Goal: Information Seeking & Learning: Learn about a topic

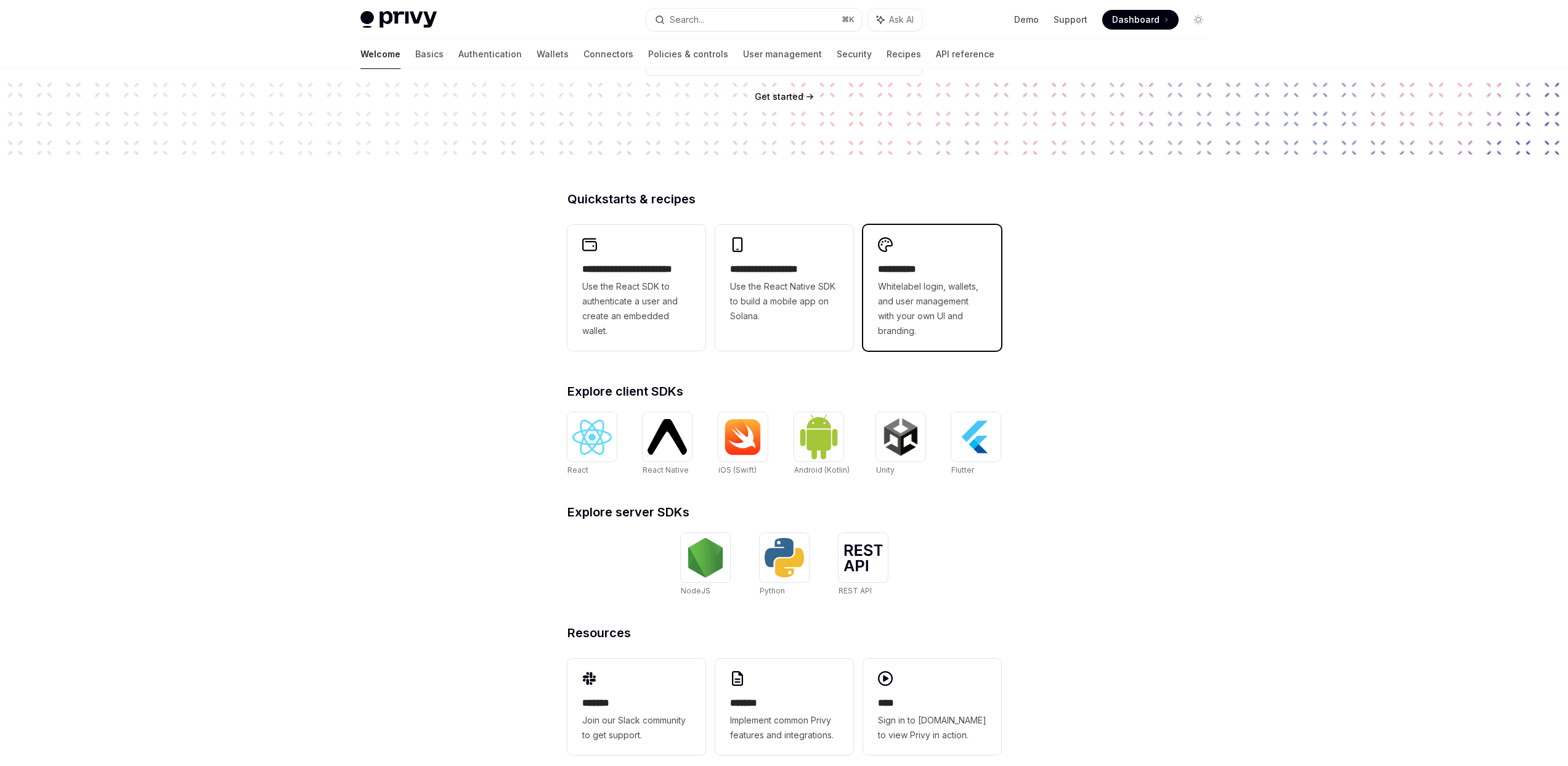
scroll to position [207, 0]
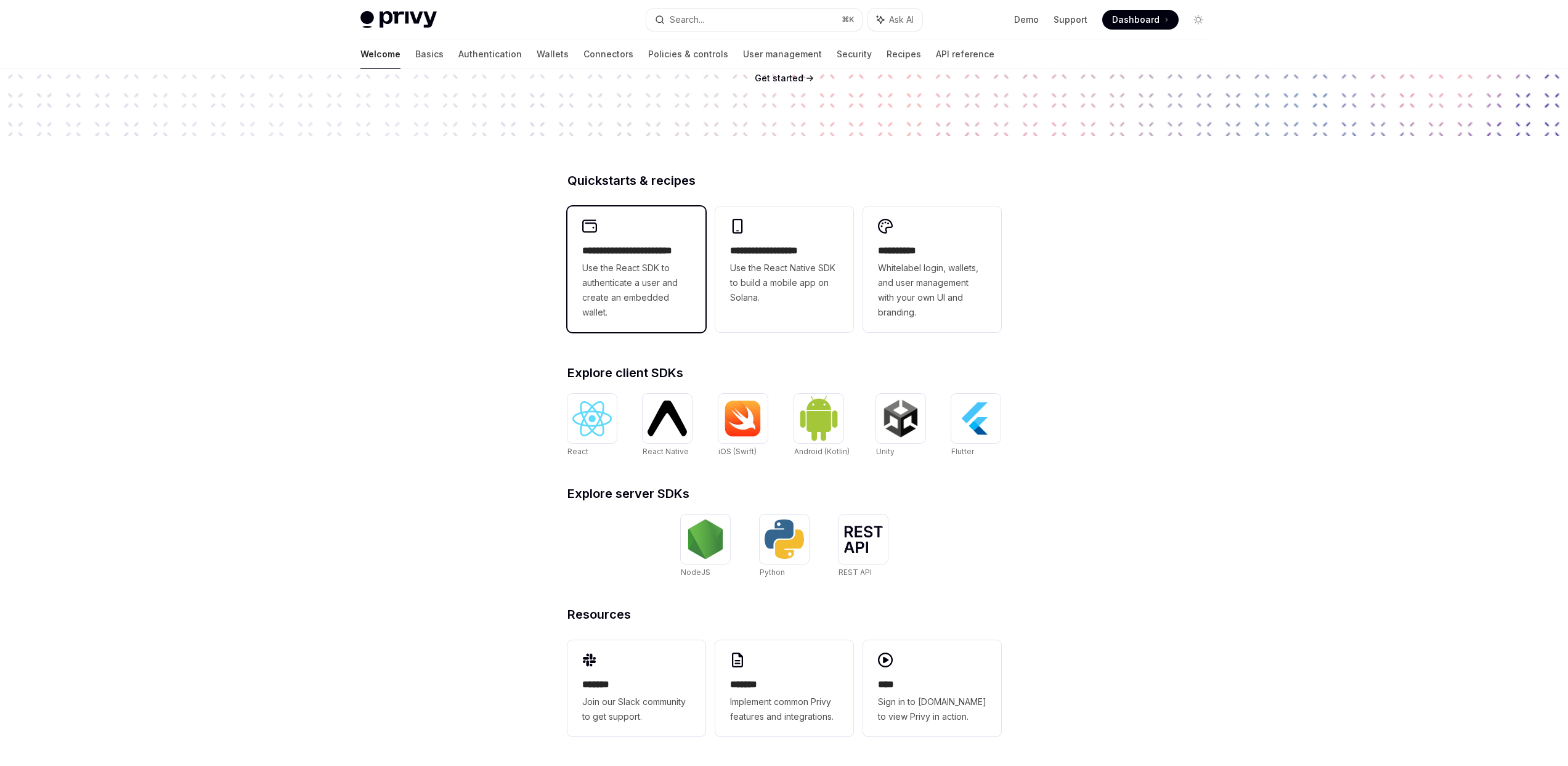
click at [645, 283] on span "Use the React SDK to authenticate a user and create an embedded wallet." at bounding box center [637, 290] width 109 height 59
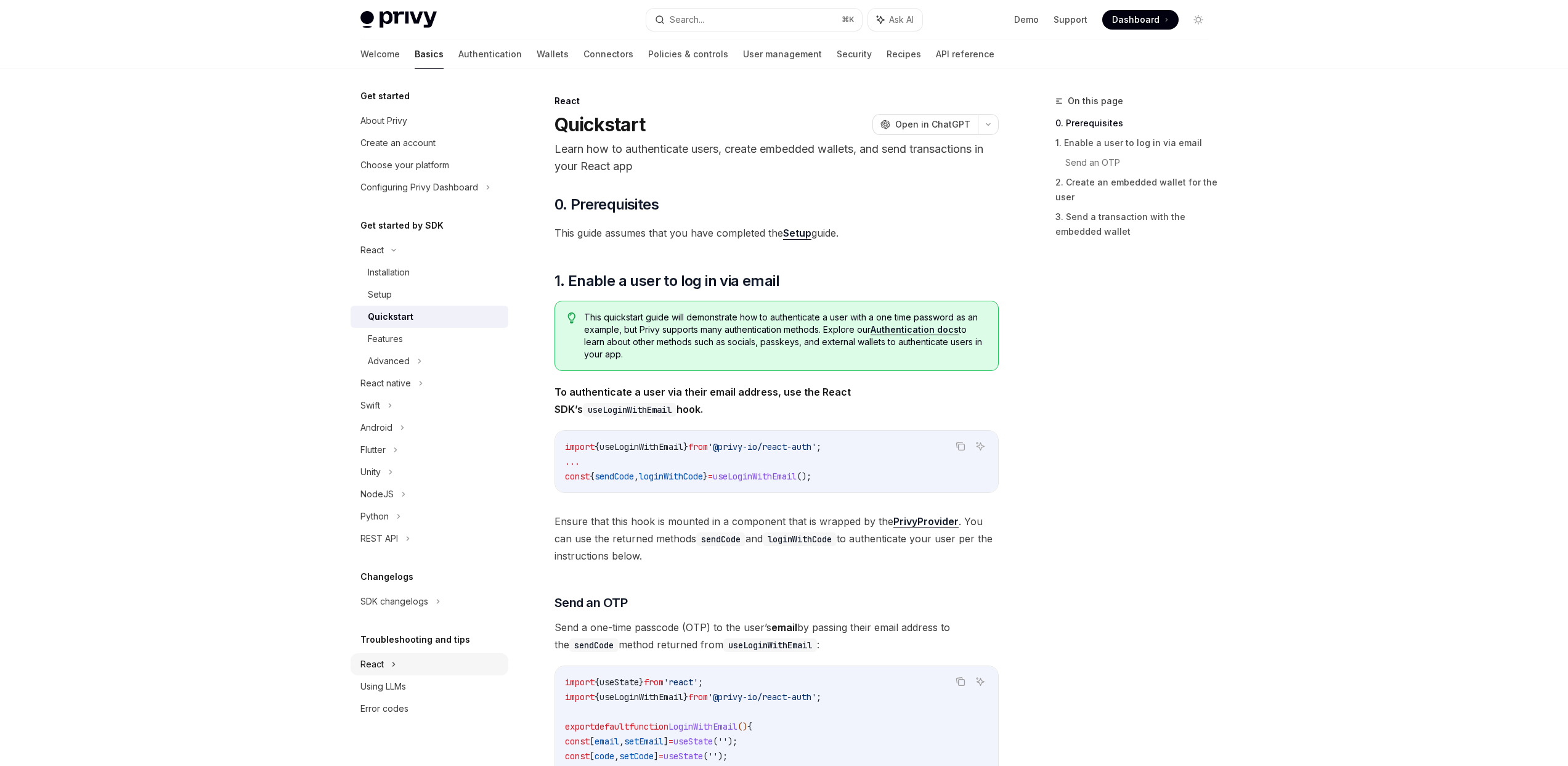
click at [415, 261] on div "React" at bounding box center [429, 250] width 158 height 22
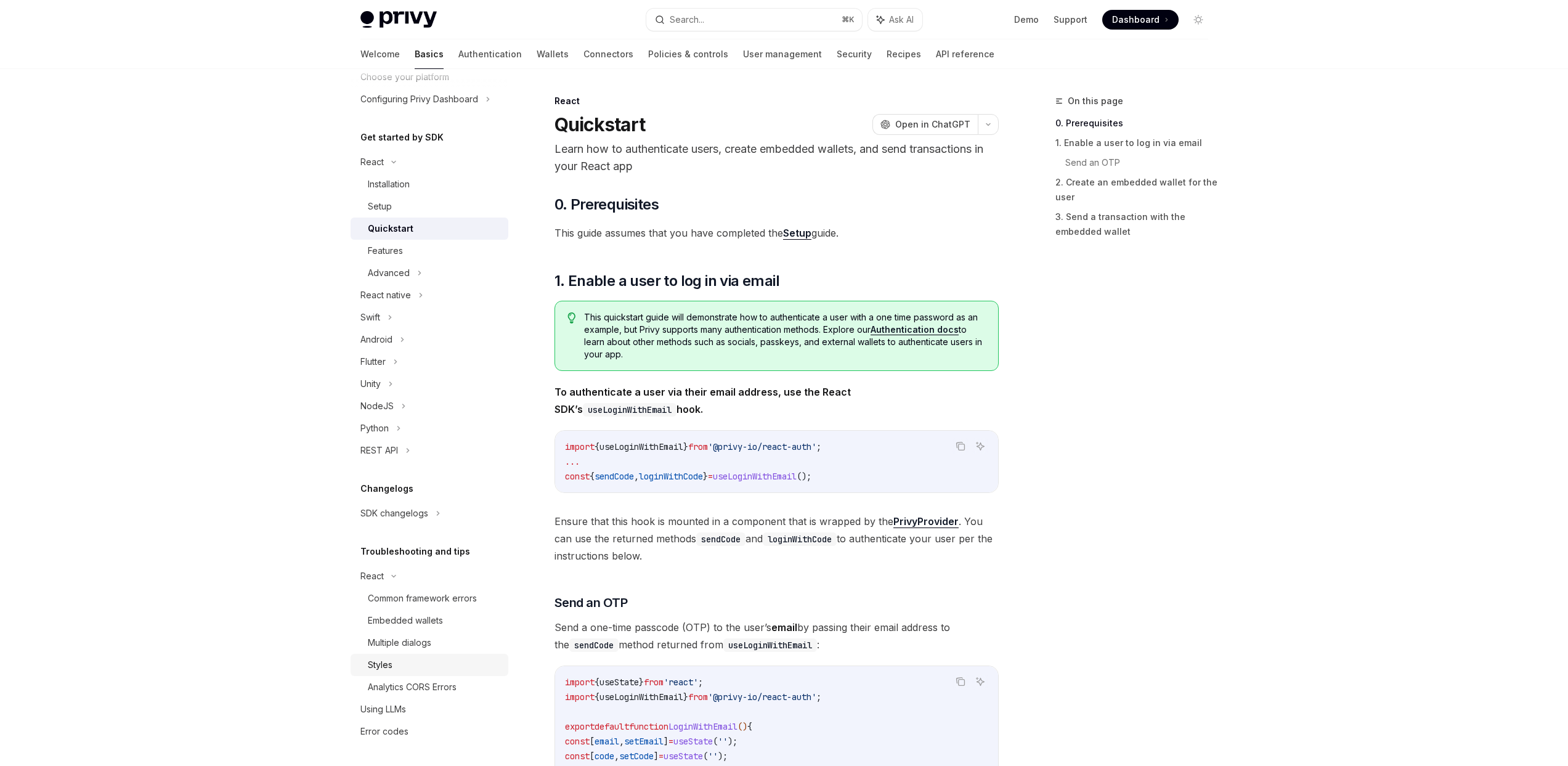
scroll to position [89, 0]
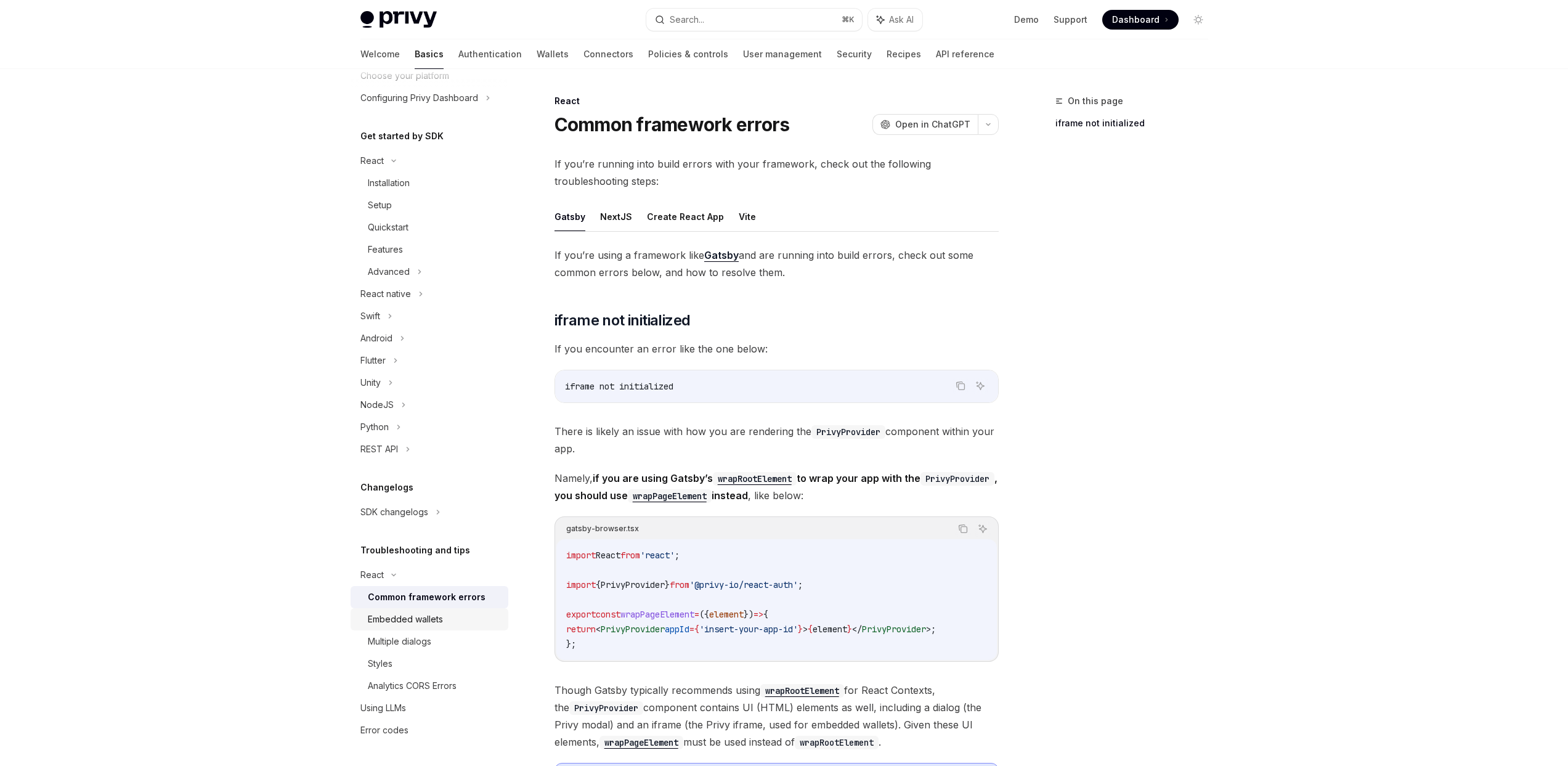
click at [434, 624] on div "Embedded wallets" at bounding box center [405, 619] width 75 height 15
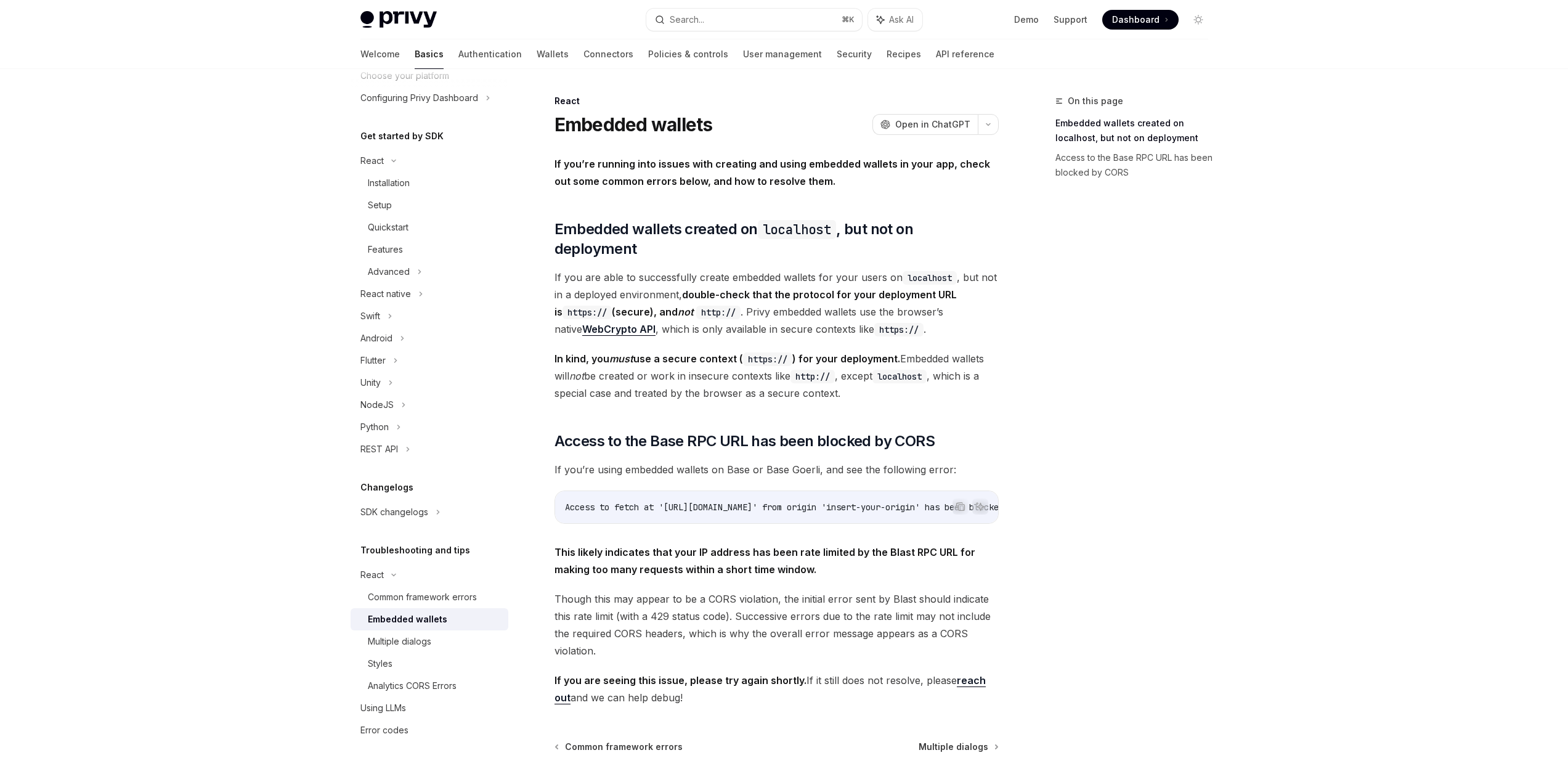
scroll to position [109, 0]
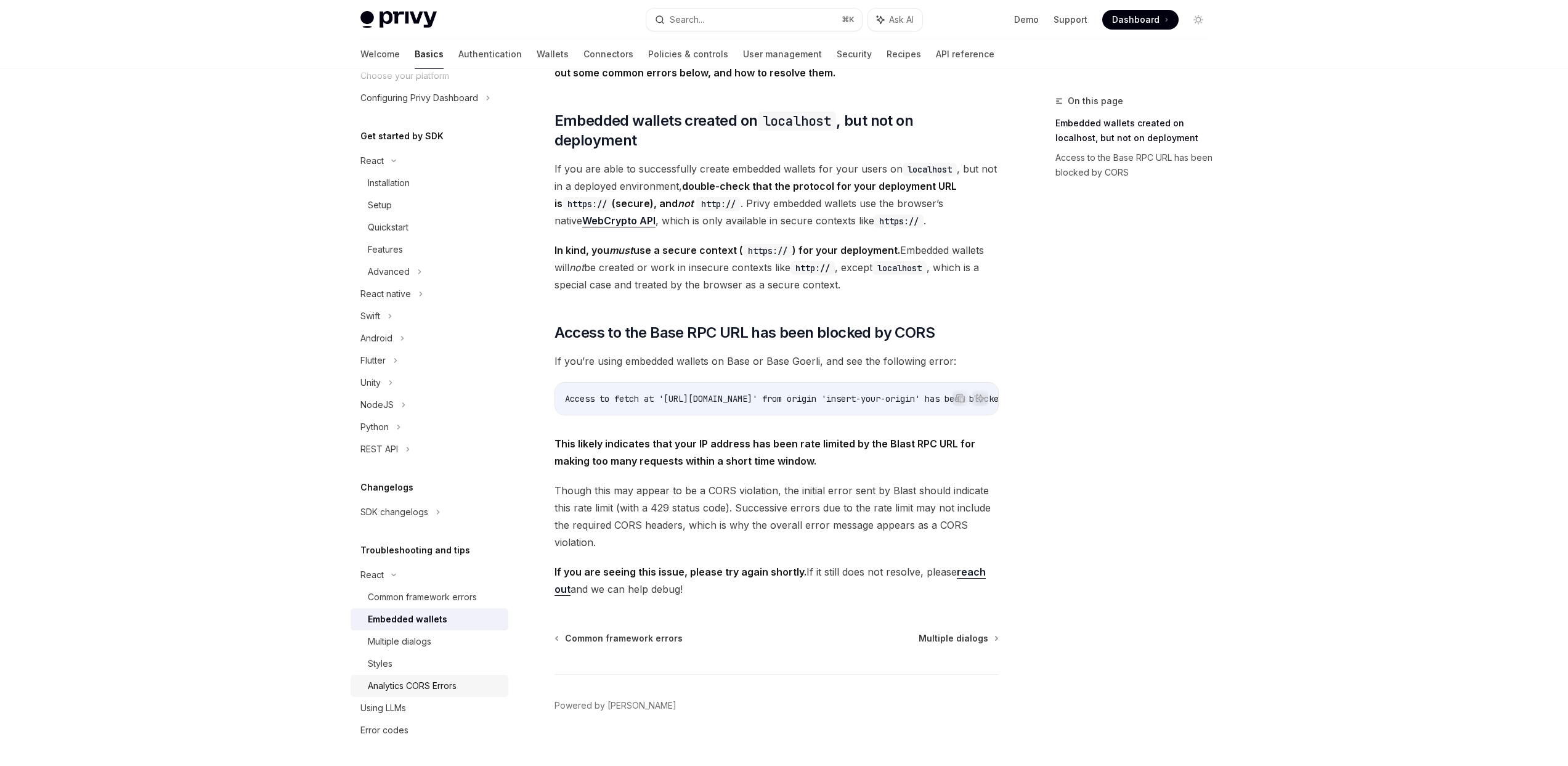
click at [416, 688] on div "Analytics CORS Errors" at bounding box center [412, 686] width 88 height 15
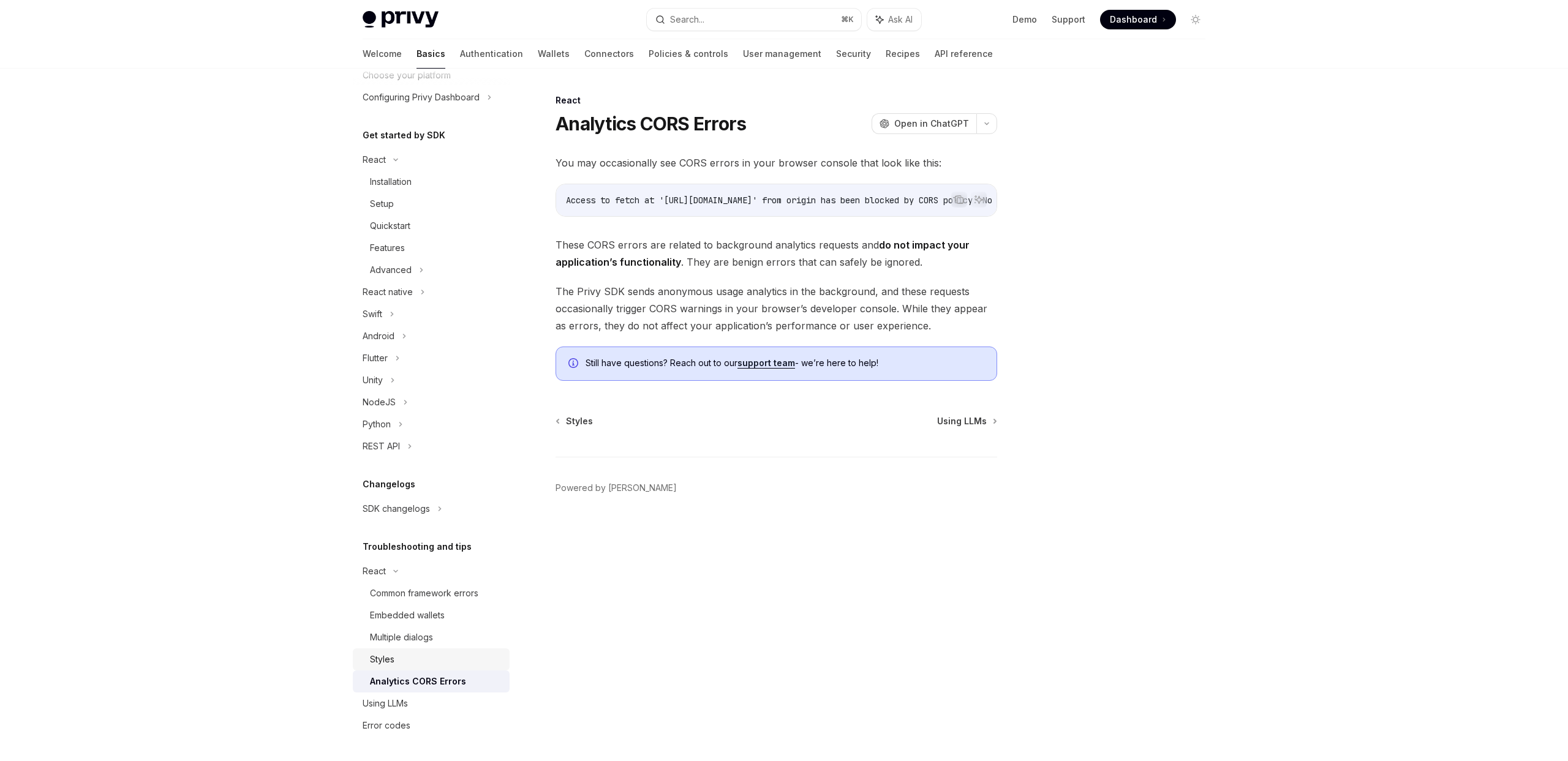
click at [405, 666] on div "Styles" at bounding box center [435, 659] width 132 height 15
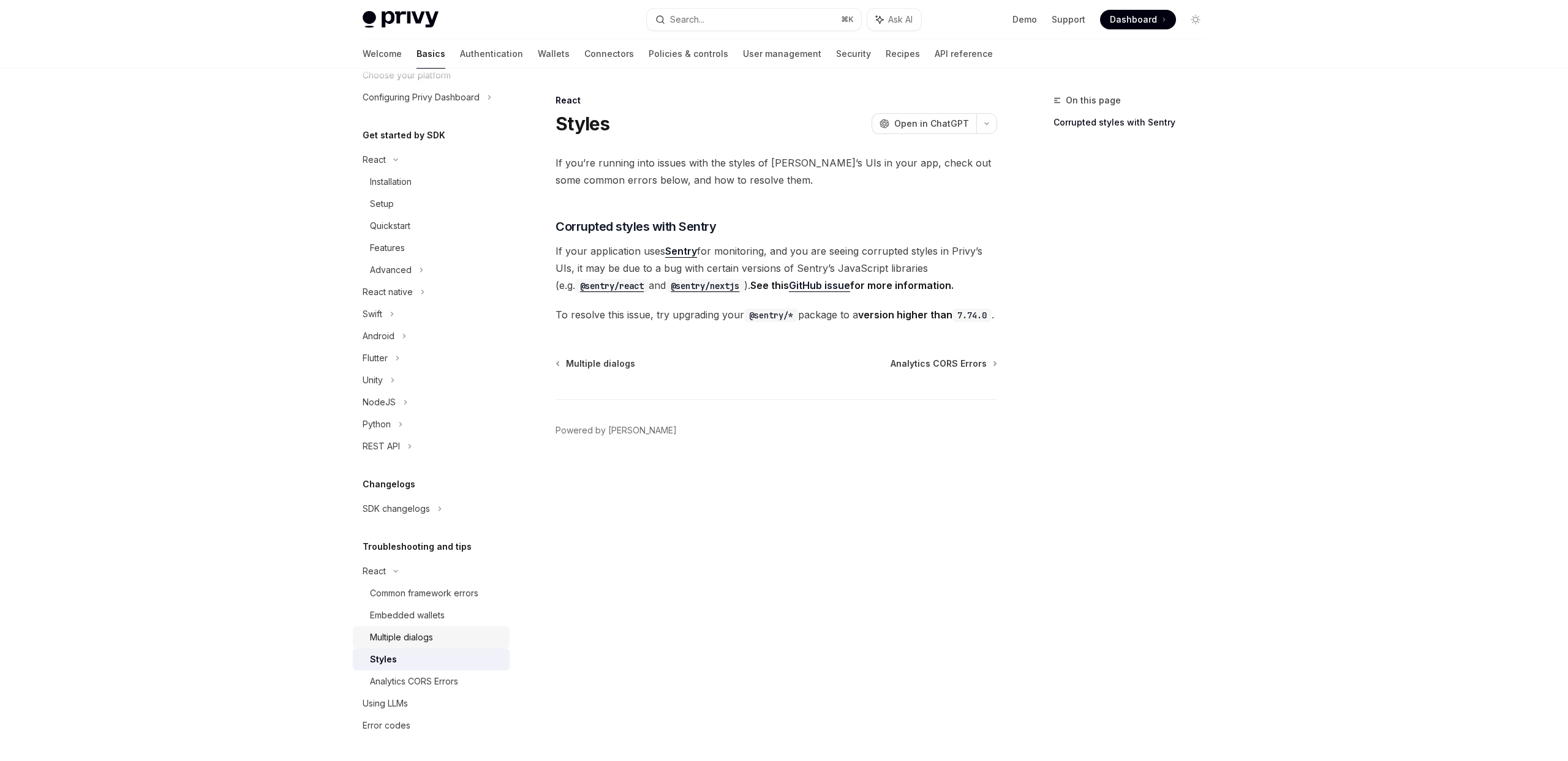
click at [414, 644] on div "Multiple dialogs" at bounding box center [401, 637] width 63 height 15
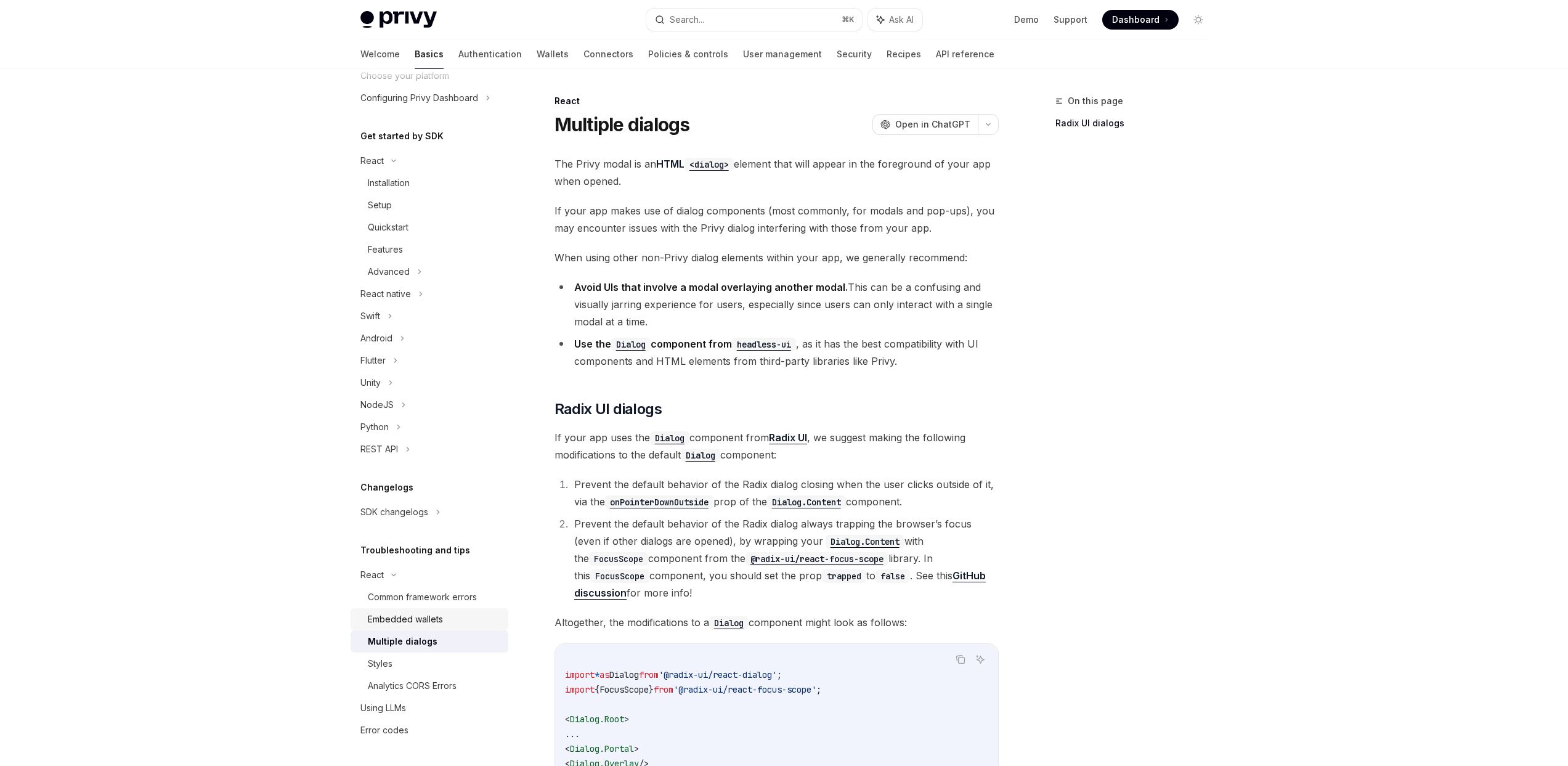
click at [425, 619] on div "Embedded wallets" at bounding box center [405, 619] width 75 height 15
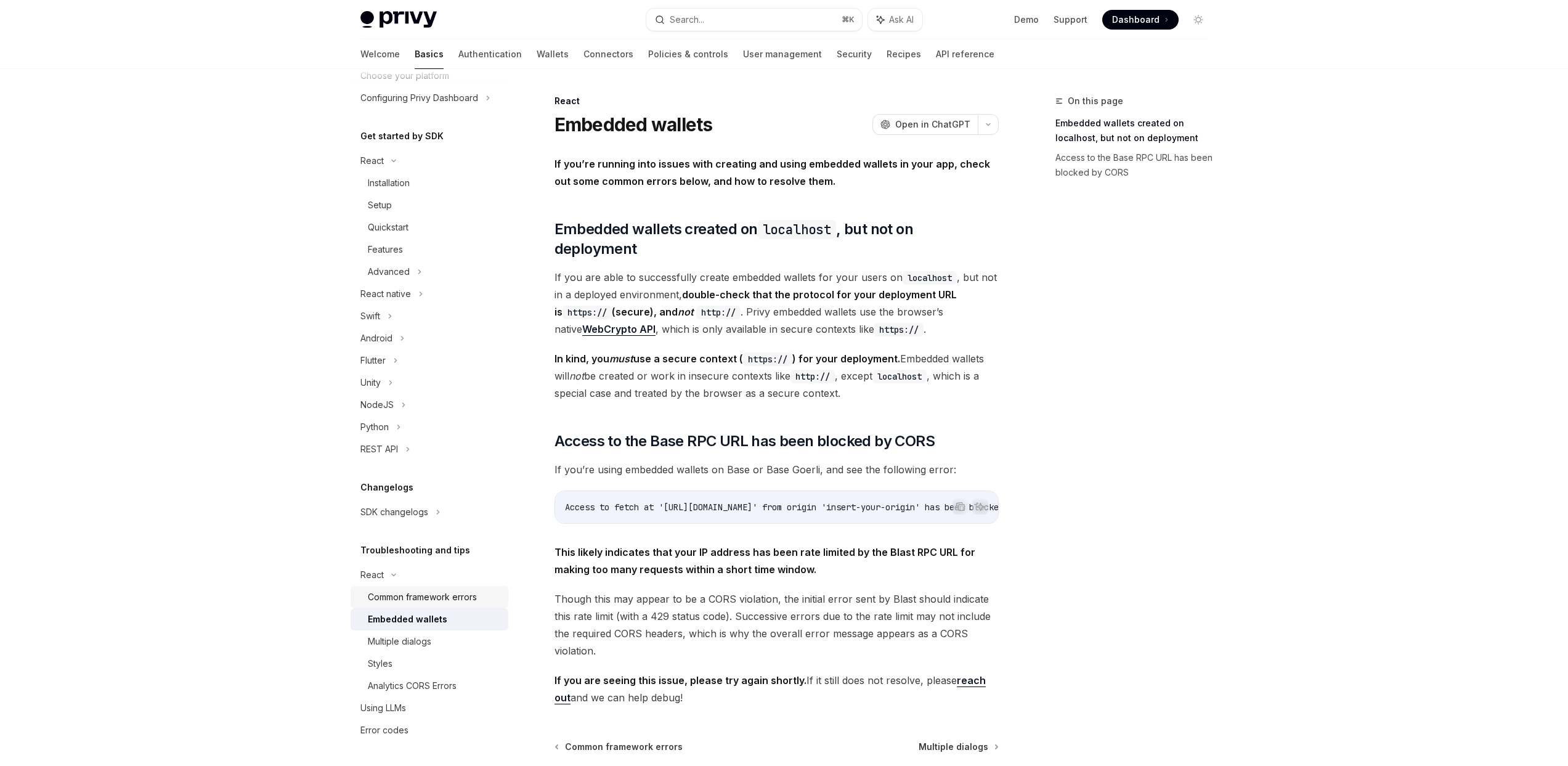
click at [433, 606] on link "Common framework errors" at bounding box center [429, 598] width 158 height 22
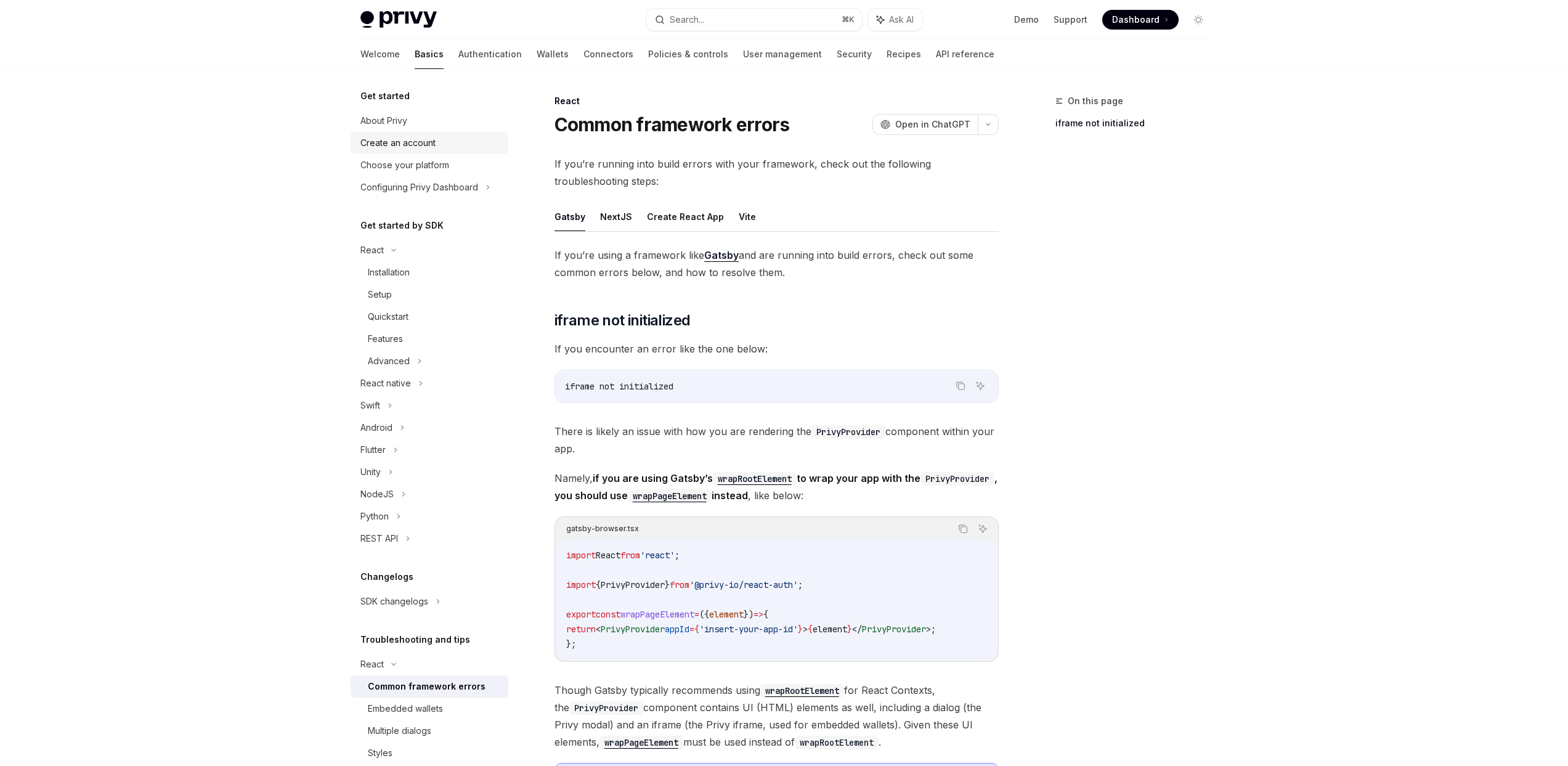
click at [453, 147] on div "Create an account" at bounding box center [430, 143] width 140 height 15
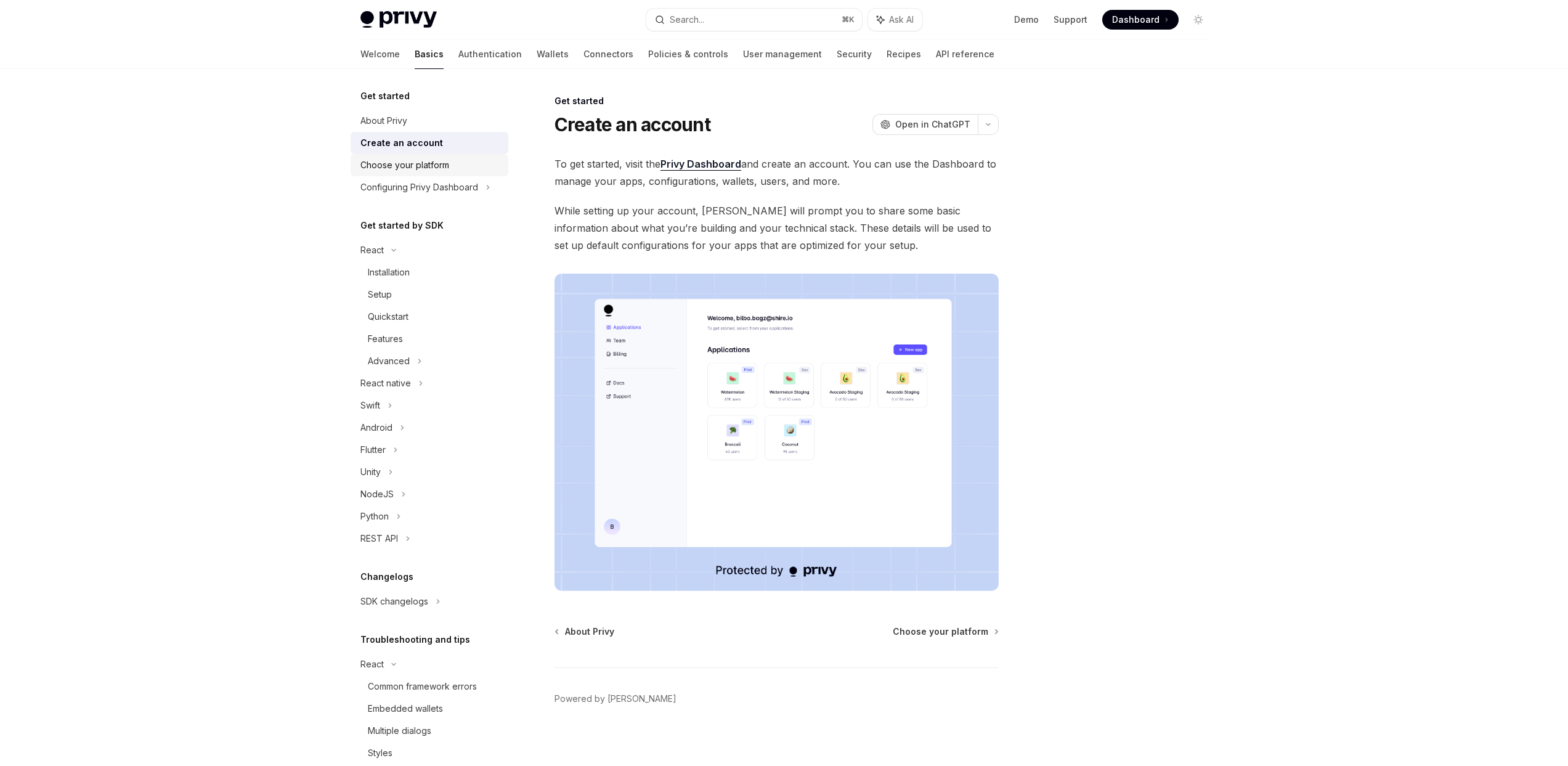
click at [443, 163] on div "Choose your platform" at bounding box center [404, 165] width 88 height 15
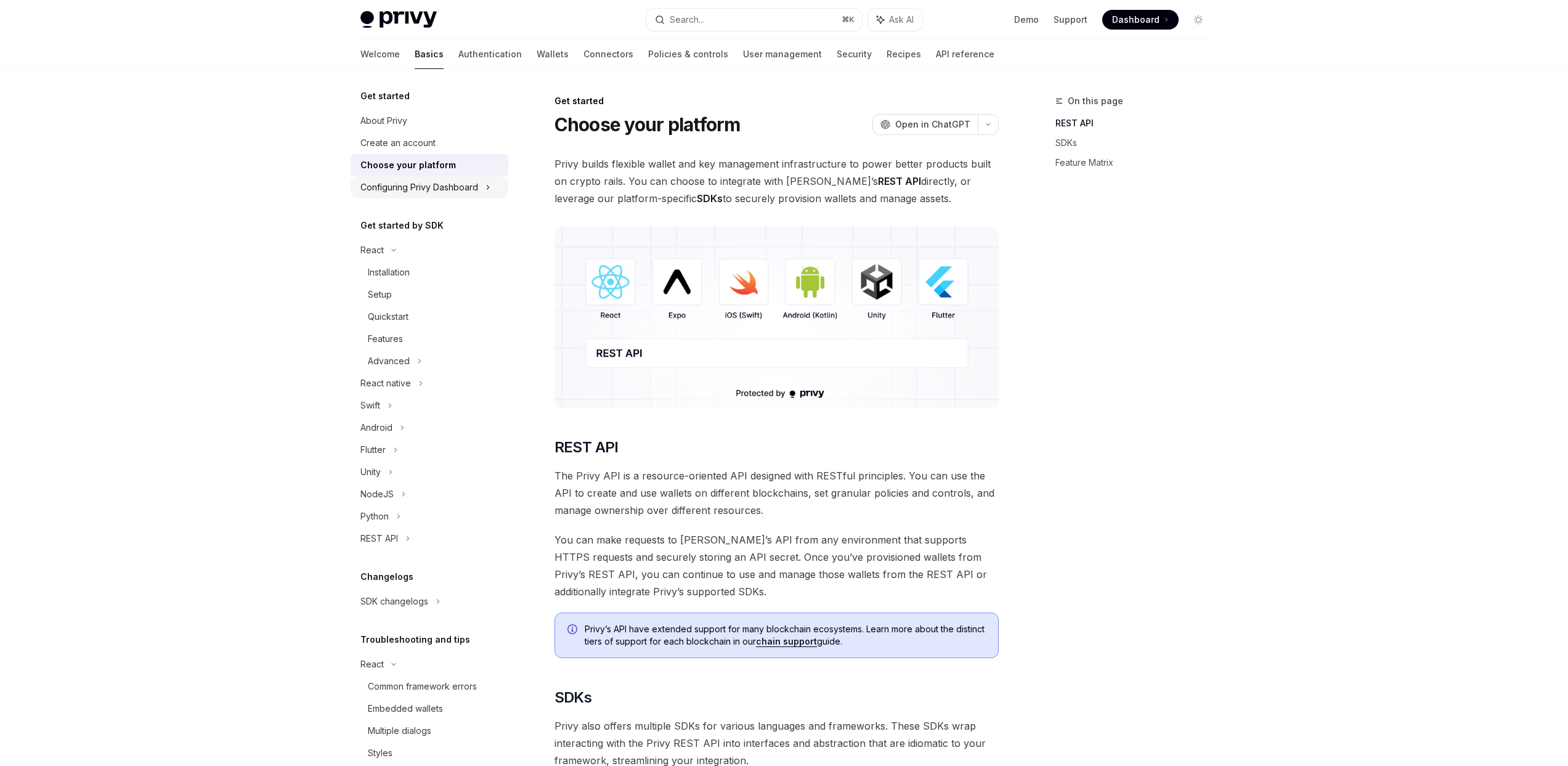
click at [440, 186] on div "Configuring Privy Dashboard" at bounding box center [419, 188] width 118 height 15
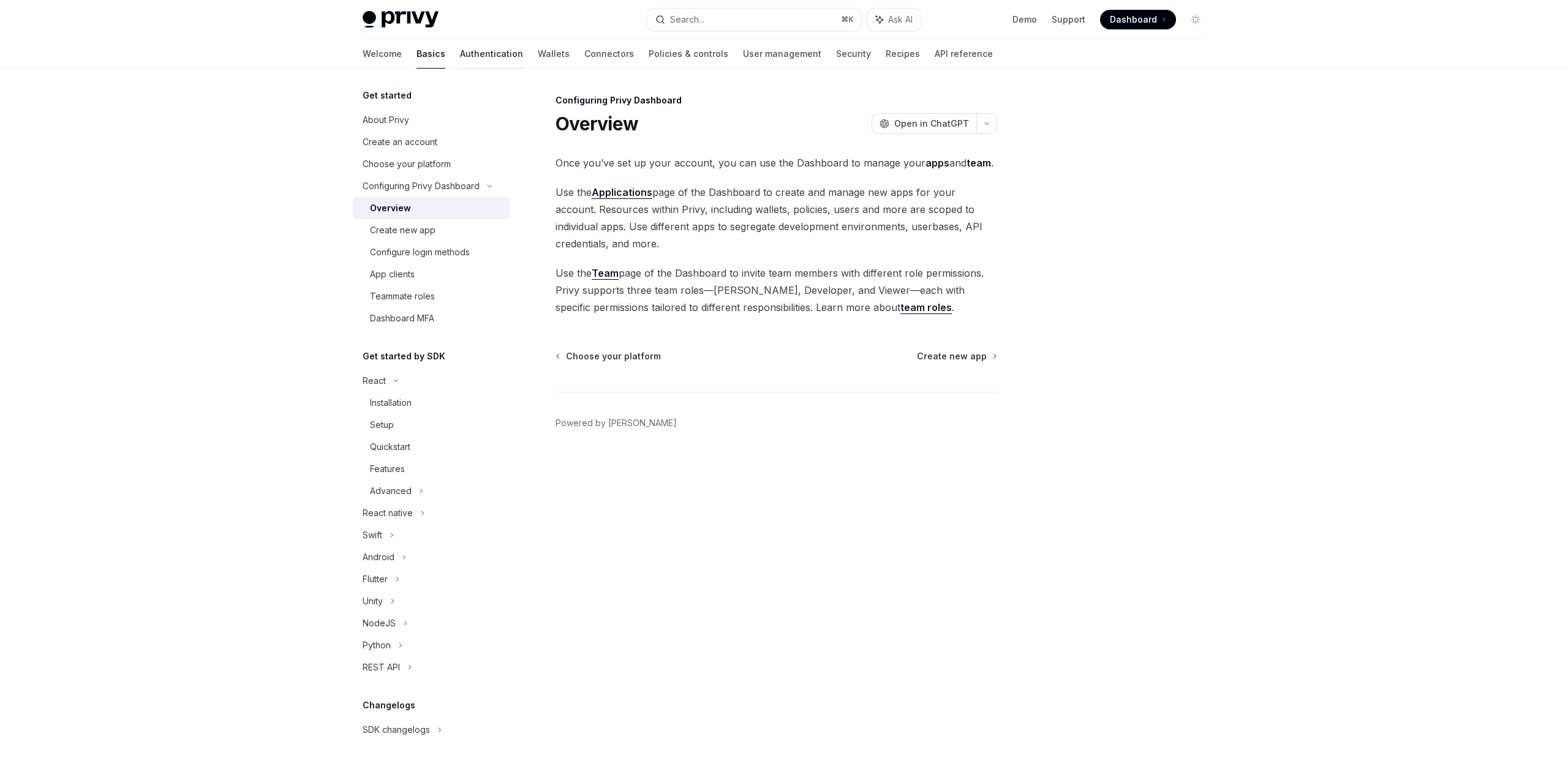
click at [460, 63] on link "Authentication" at bounding box center [492, 54] width 63 height 30
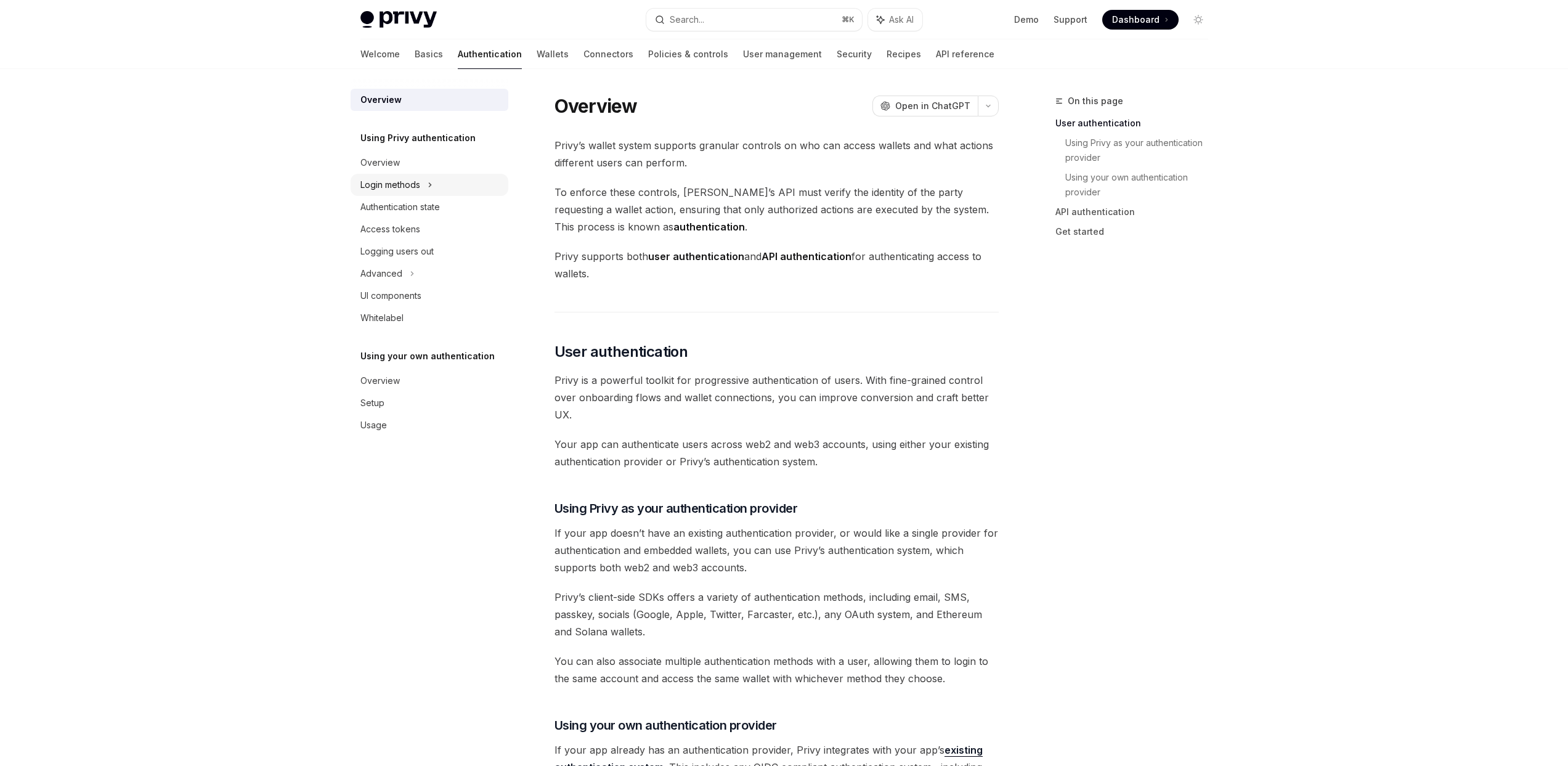
click at [424, 183] on div "Login methods" at bounding box center [429, 185] width 158 height 22
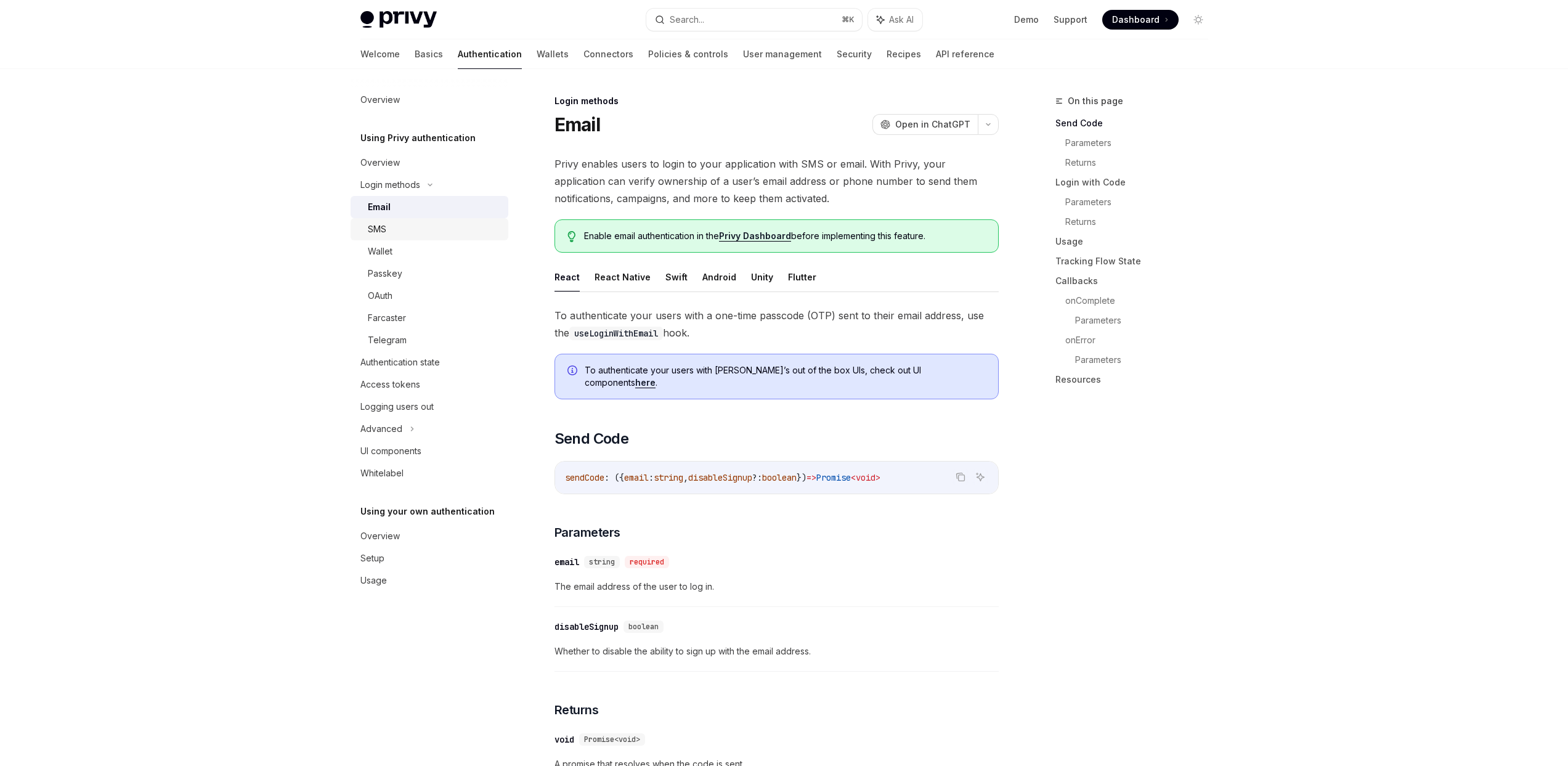
click at [416, 227] on div "SMS" at bounding box center [434, 230] width 133 height 15
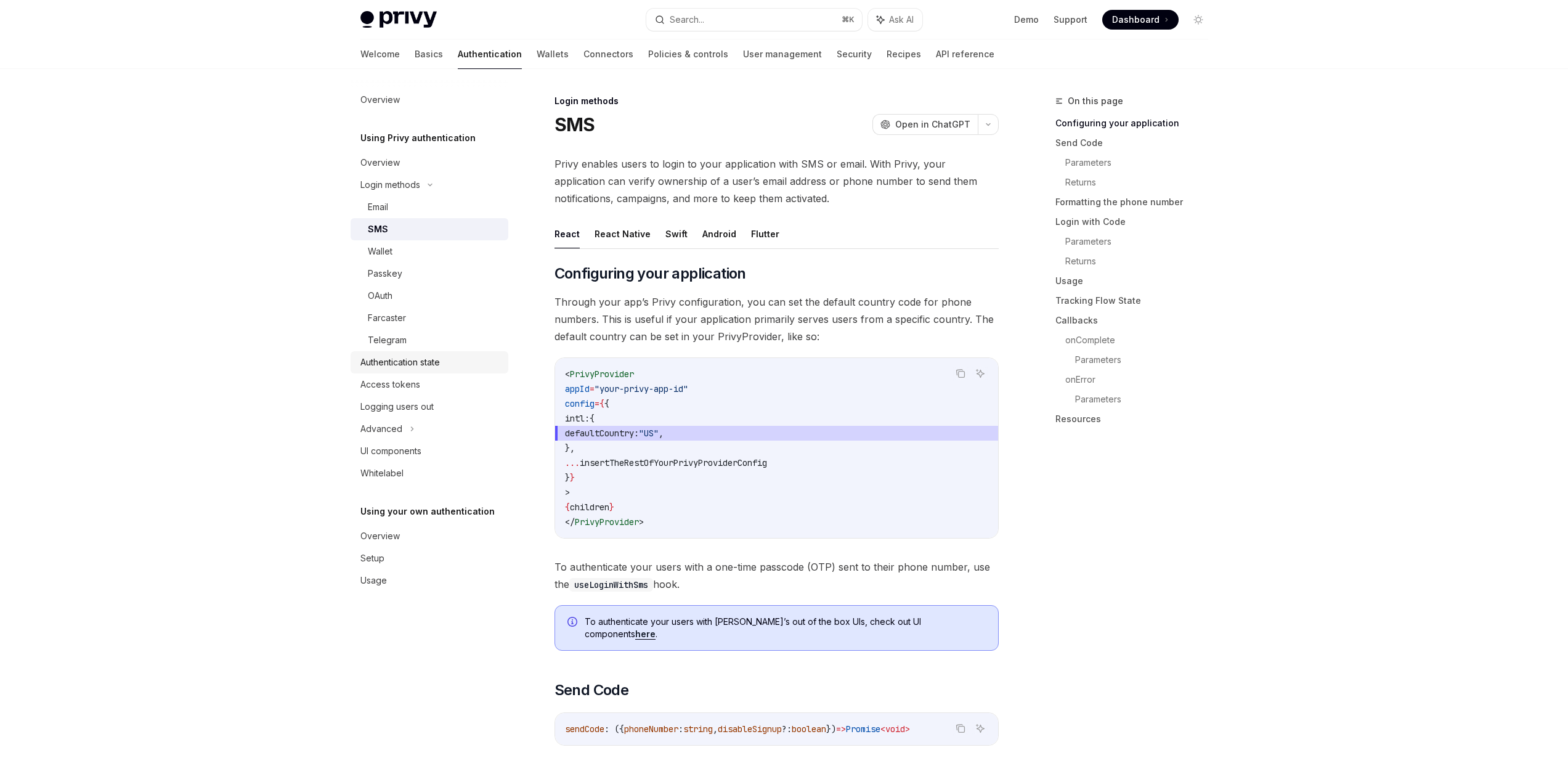
click at [446, 369] on div "Authentication state" at bounding box center [430, 363] width 140 height 15
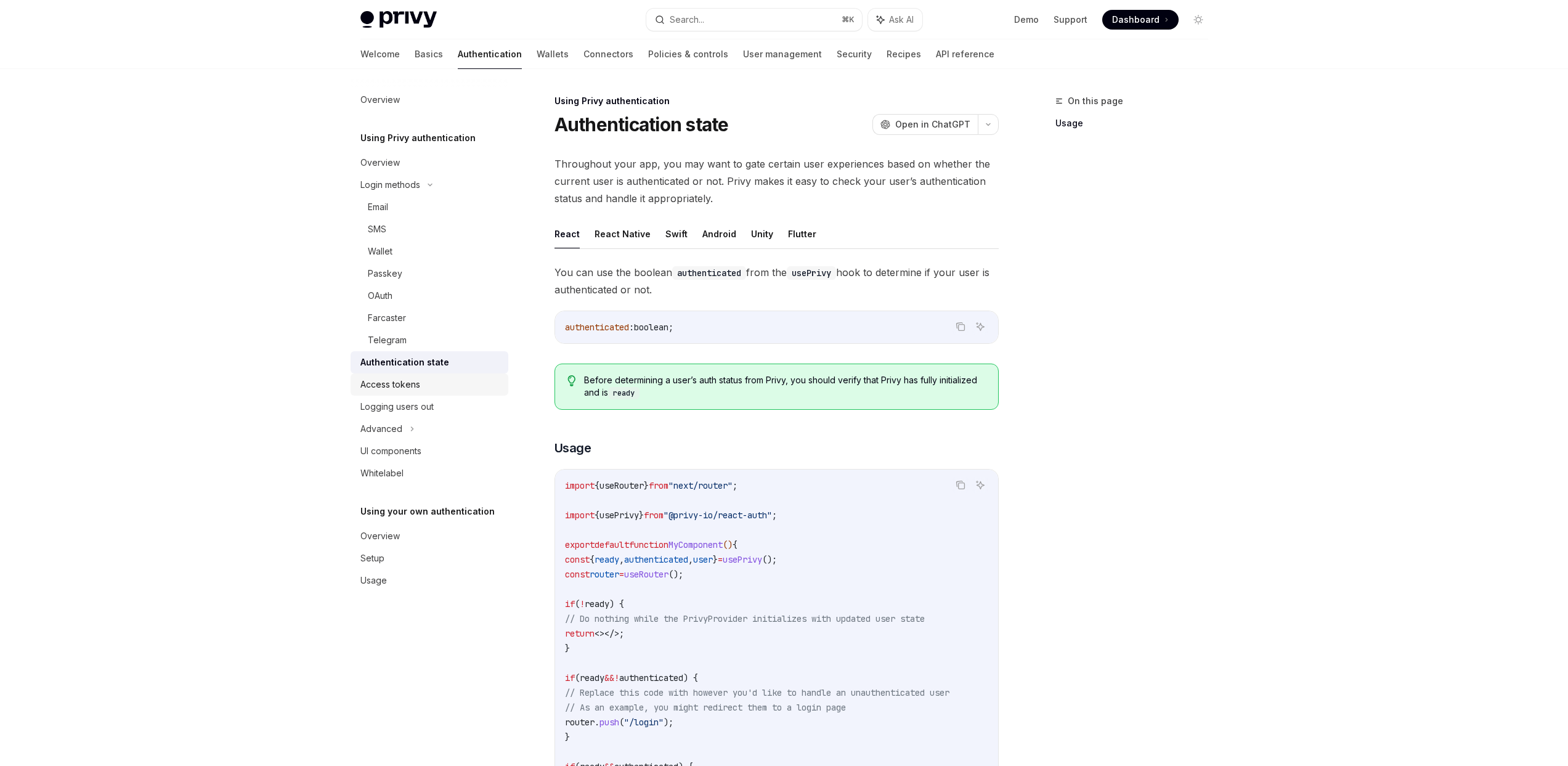
click at [441, 387] on div "Access tokens" at bounding box center [430, 385] width 140 height 15
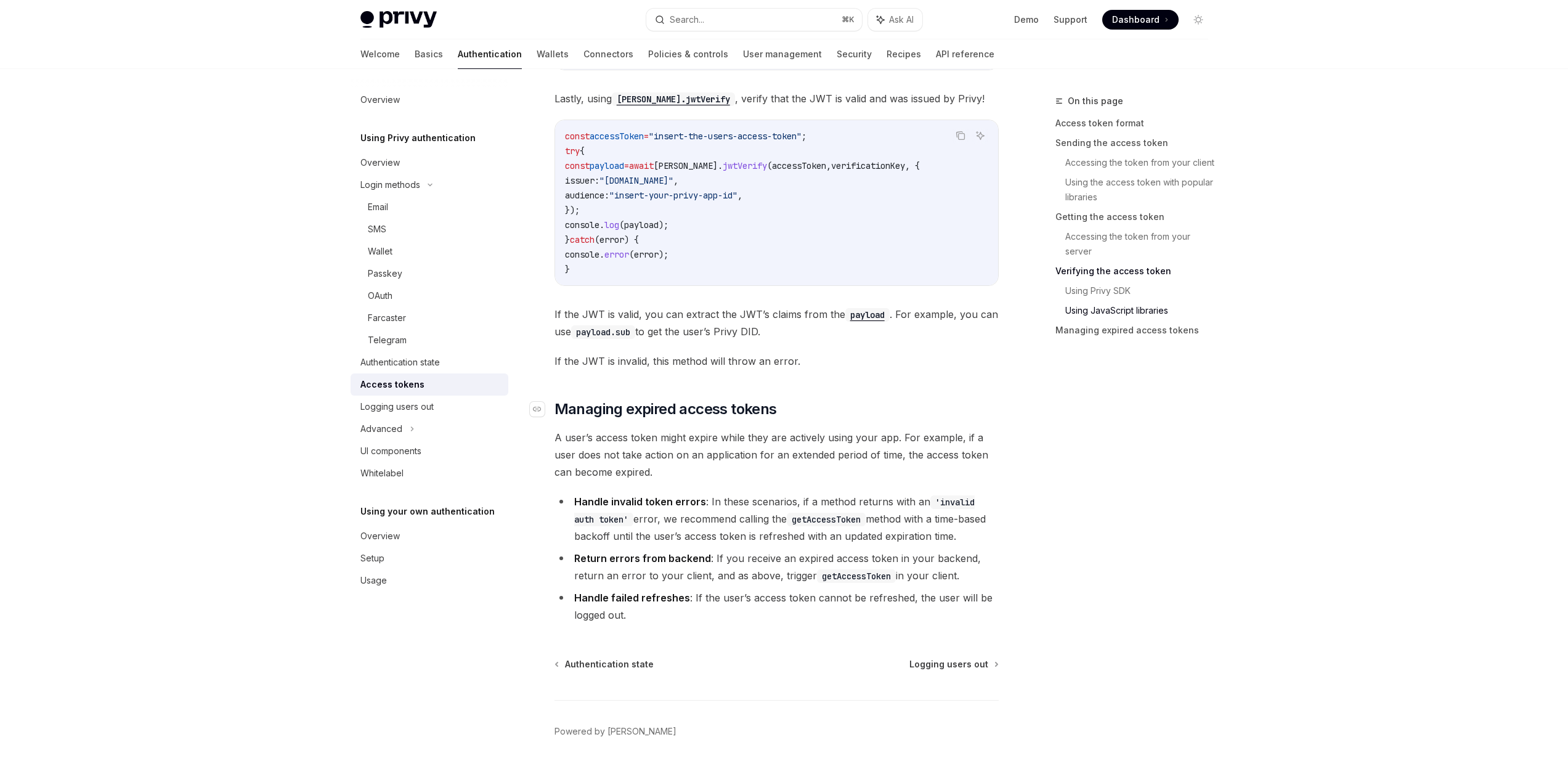
scroll to position [2941, 0]
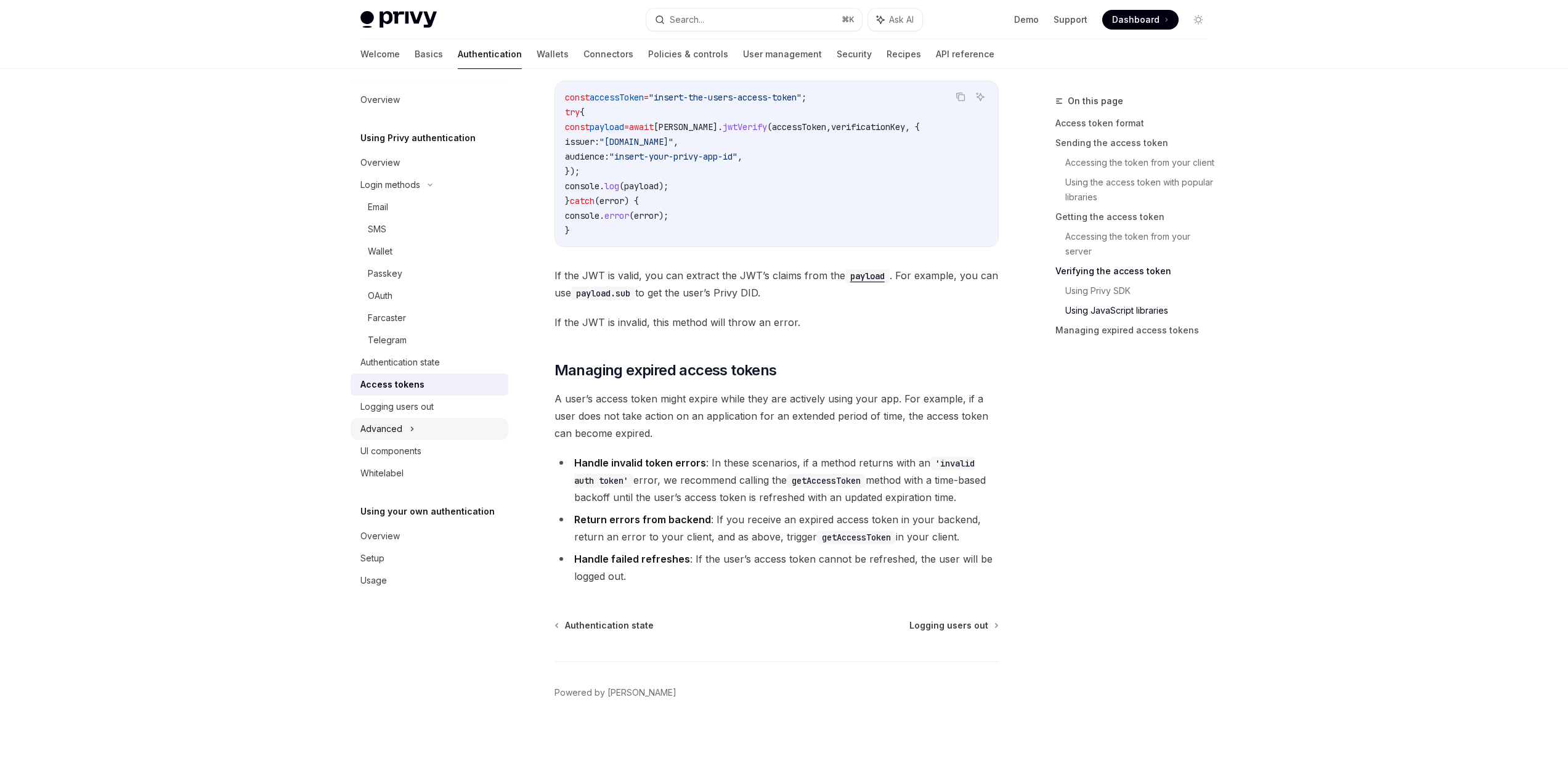
click at [387, 429] on div "Advanced" at bounding box center [381, 429] width 42 height 15
click at [536, 65] on link "Wallets" at bounding box center [552, 54] width 32 height 30
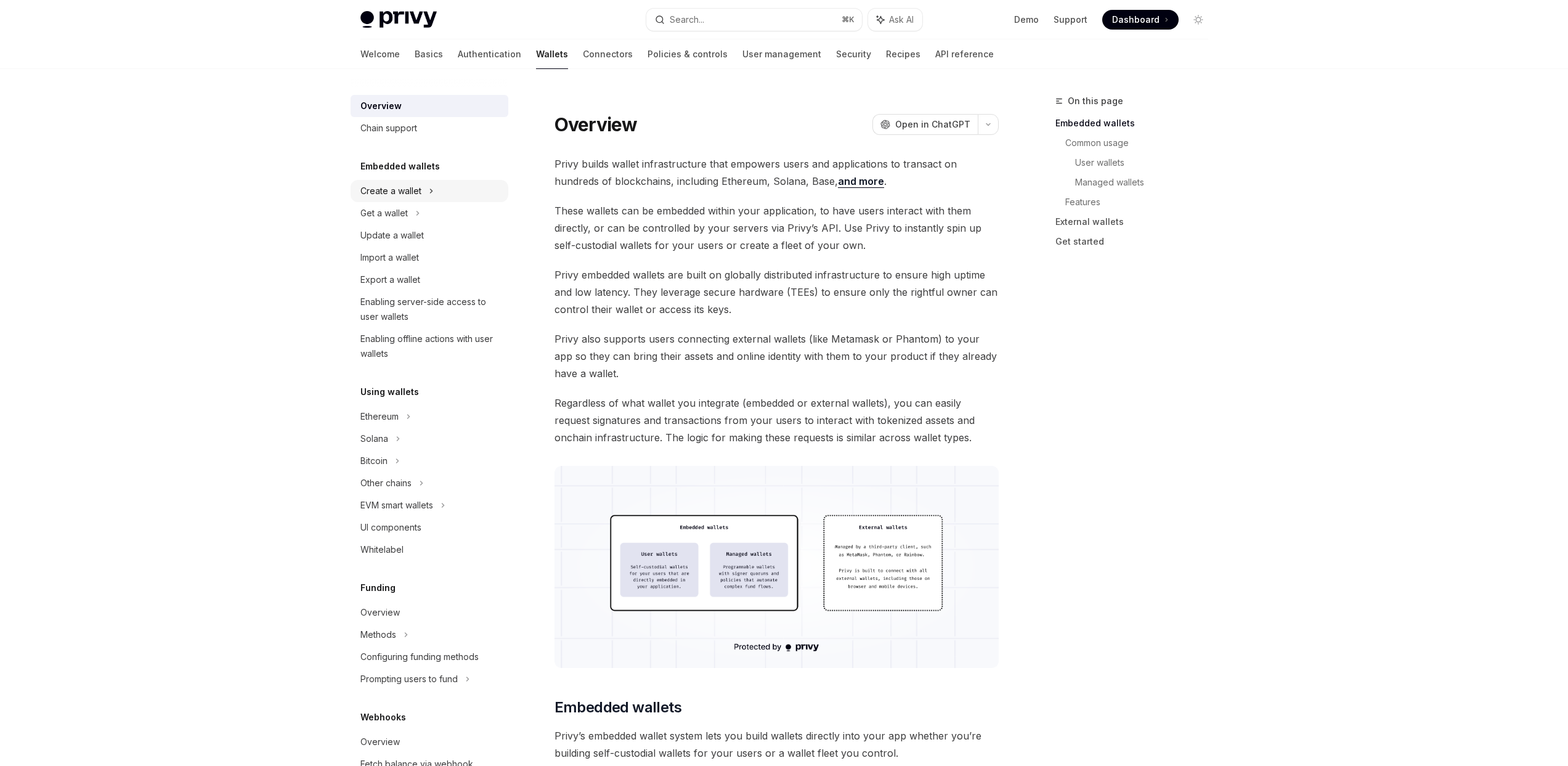
click at [441, 192] on div "Create a wallet" at bounding box center [429, 192] width 158 height 22
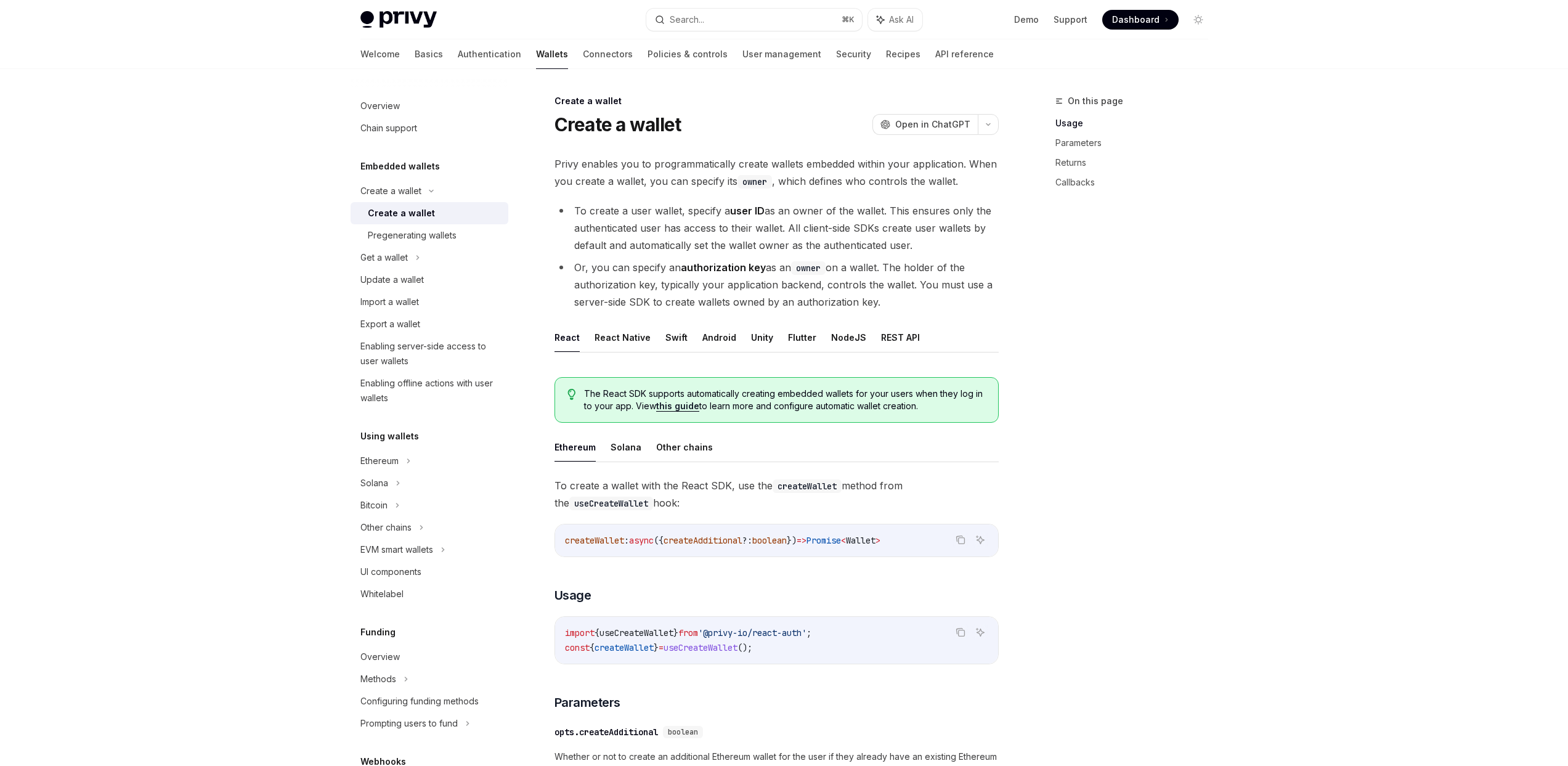
click at [441, 208] on div "Create a wallet" at bounding box center [434, 213] width 133 height 15
click at [441, 237] on div "Pregenerating wallets" at bounding box center [412, 235] width 88 height 15
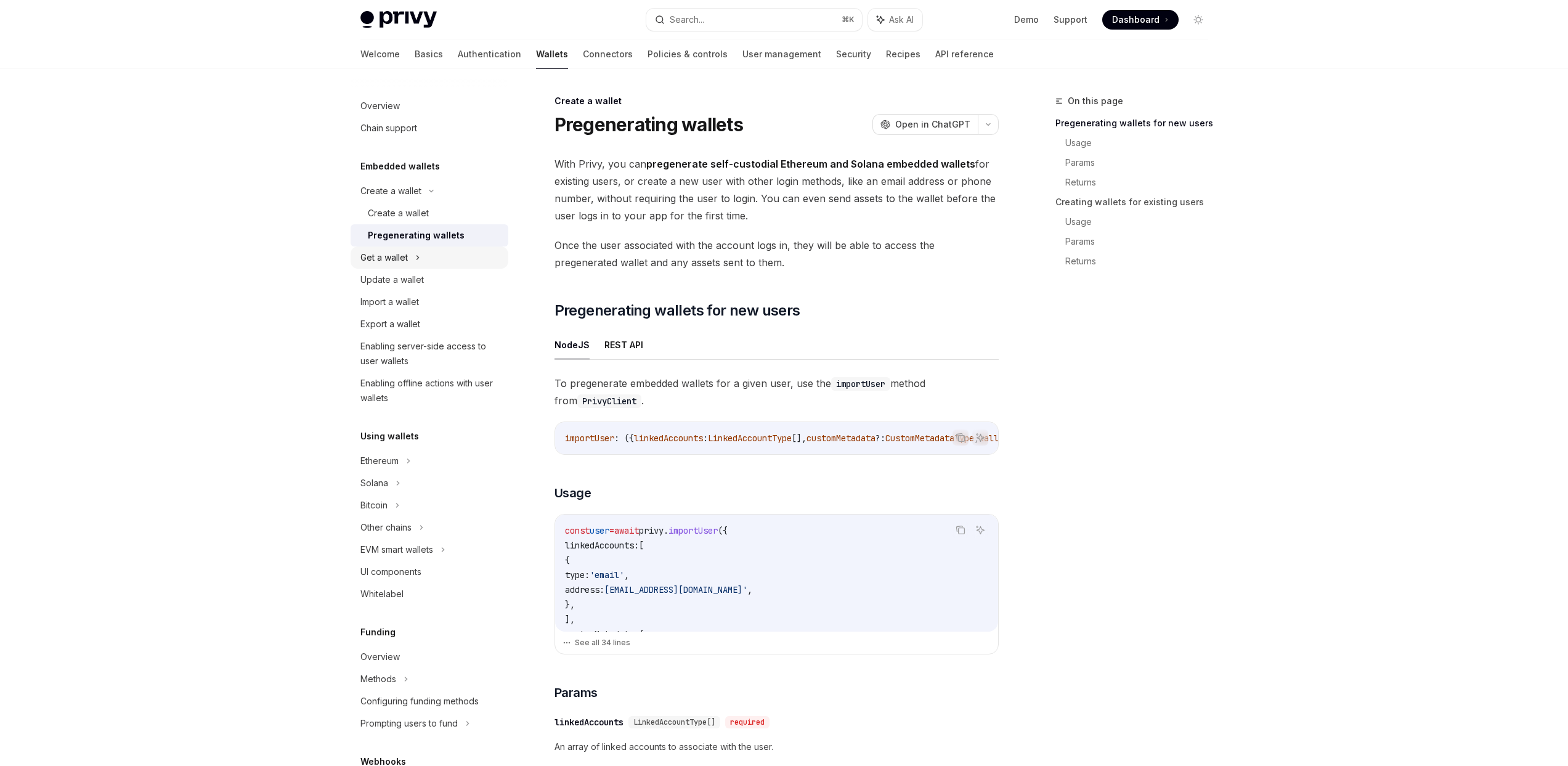
click at [415, 255] on div "Get a wallet" at bounding box center [429, 258] width 158 height 22
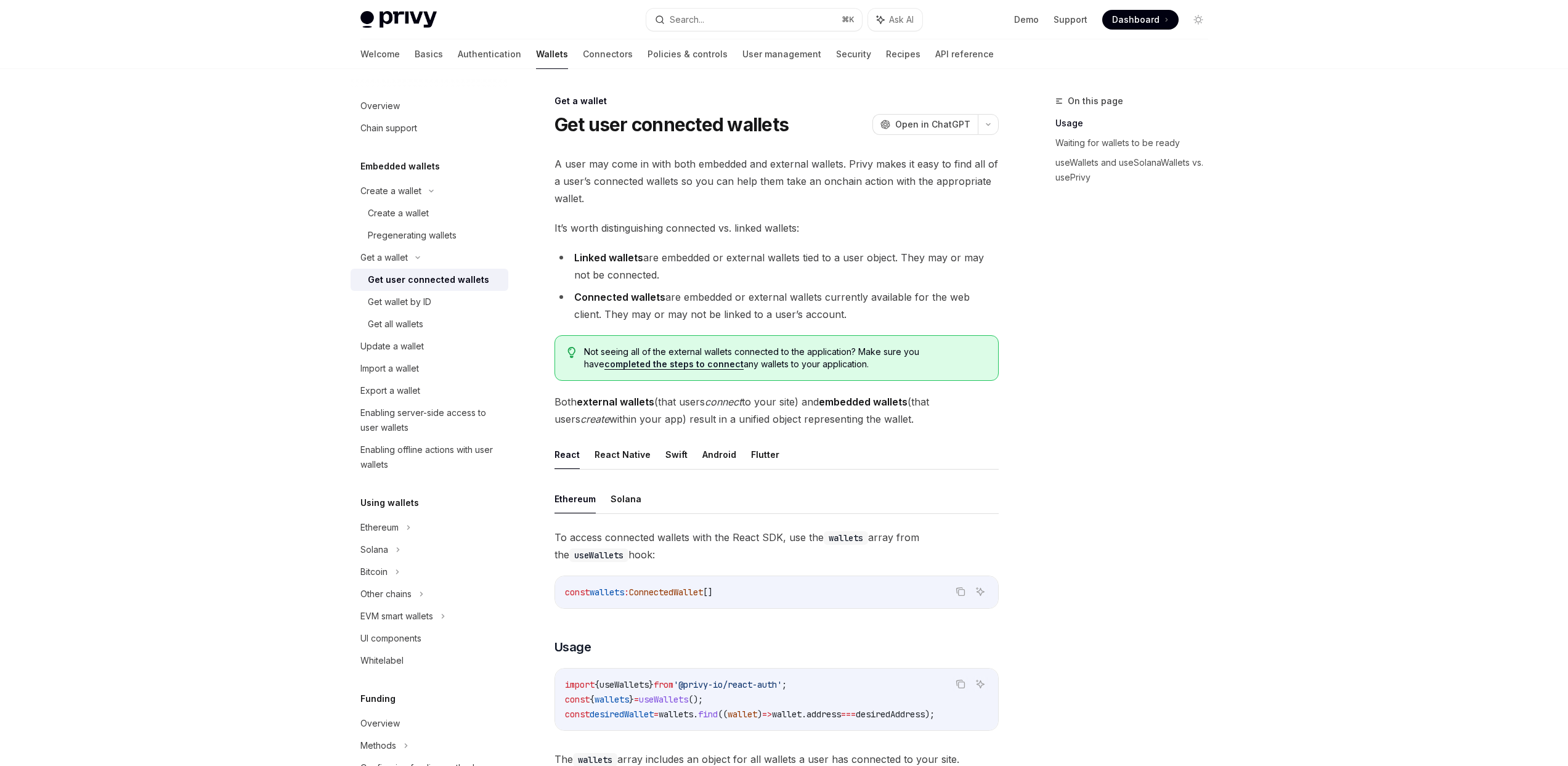
click at [444, 622] on icon at bounding box center [442, 616] width 5 height 15
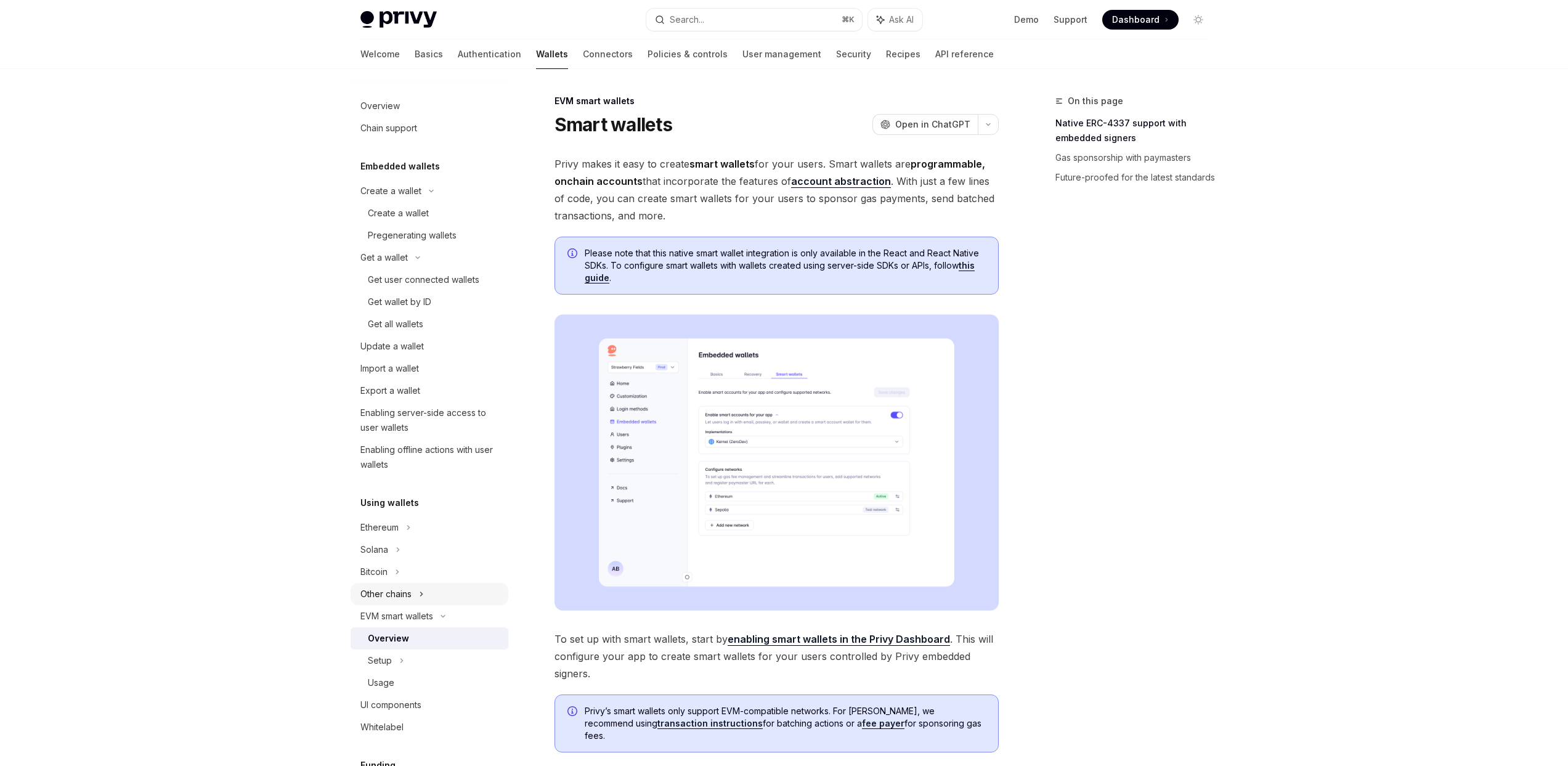
click at [431, 592] on div "Other chains" at bounding box center [429, 594] width 158 height 22
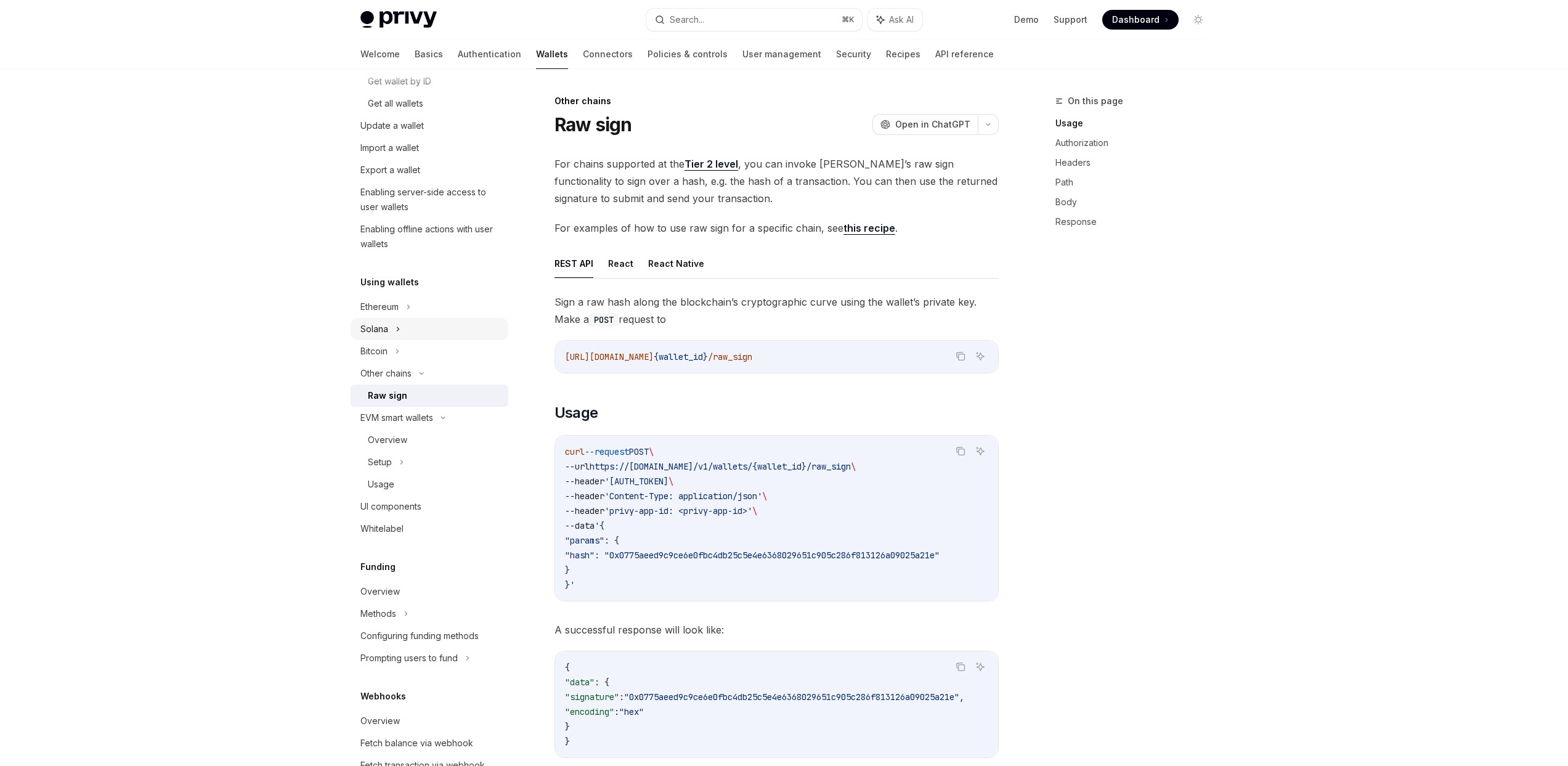
scroll to position [220, 0]
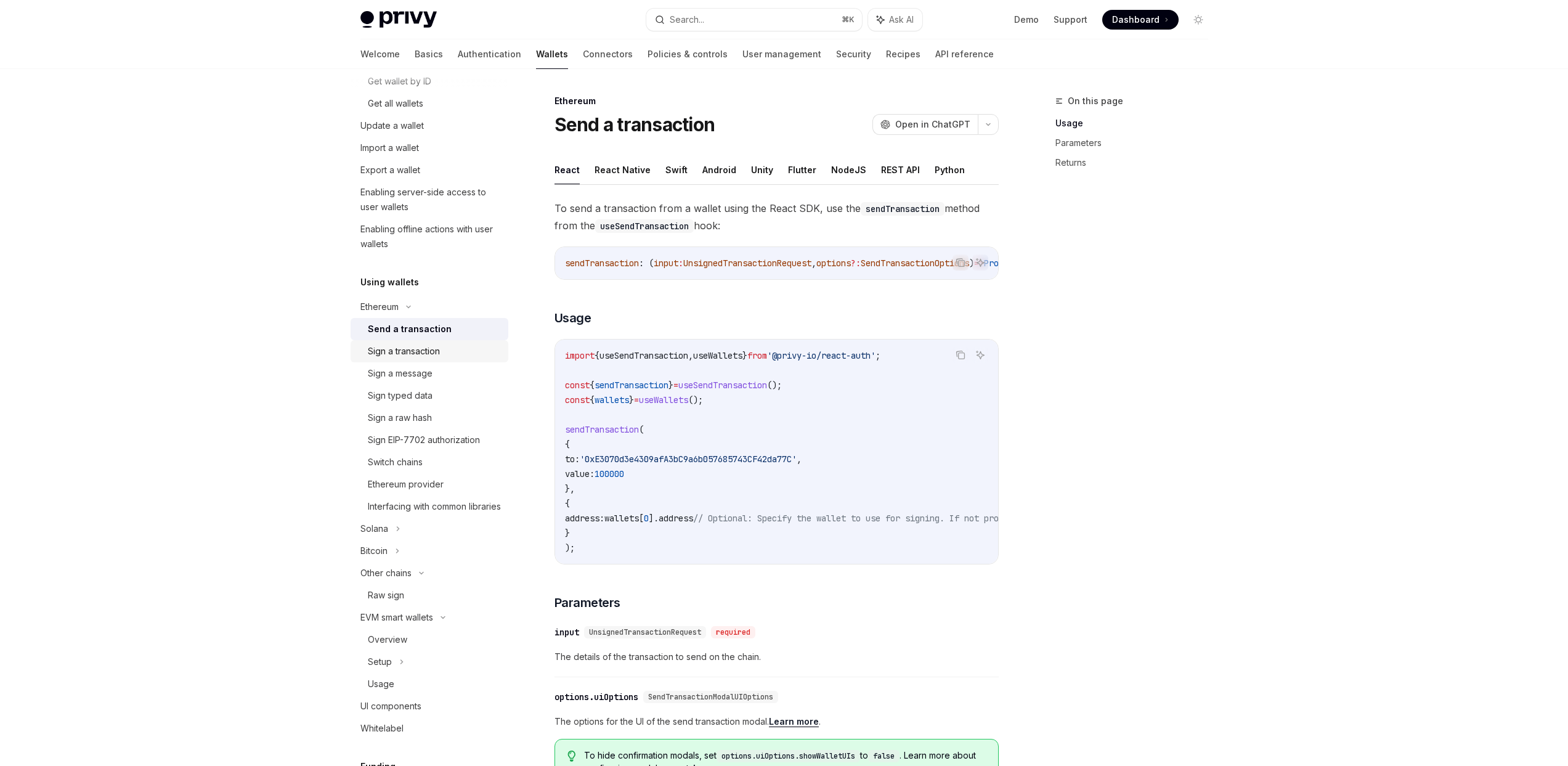
click at [453, 347] on div "Sign a transaction" at bounding box center [434, 351] width 133 height 15
click at [443, 365] on link "Sign a message" at bounding box center [429, 374] width 158 height 22
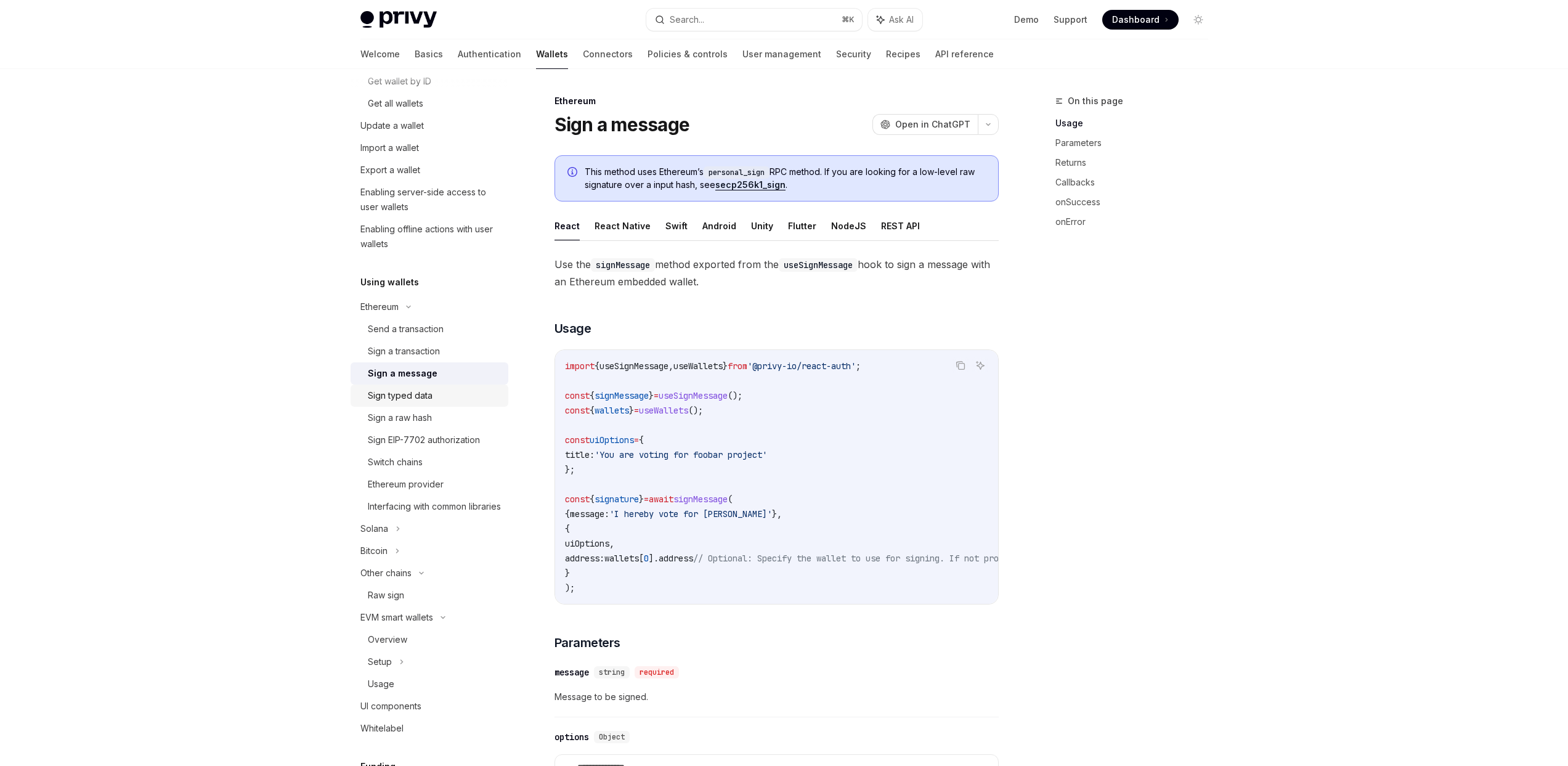
click at [432, 396] on div "Sign typed data" at bounding box center [434, 396] width 133 height 15
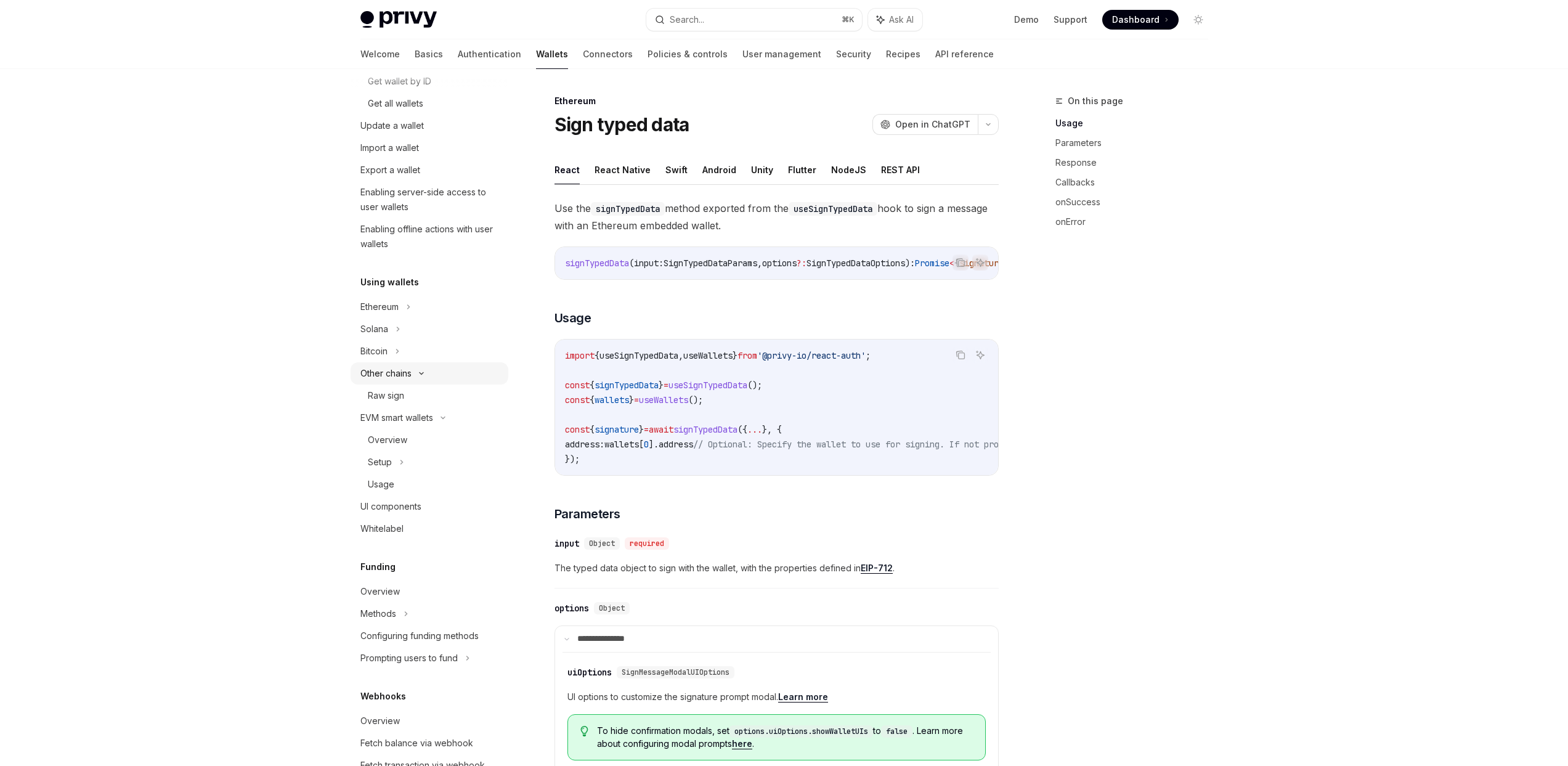
click at [408, 372] on div "Other chains" at bounding box center [386, 374] width 51 height 15
click at [414, 400] on div "EVM smart wallets" at bounding box center [397, 396] width 72 height 15
click at [398, 442] on div "Whitelabel" at bounding box center [382, 440] width 43 height 15
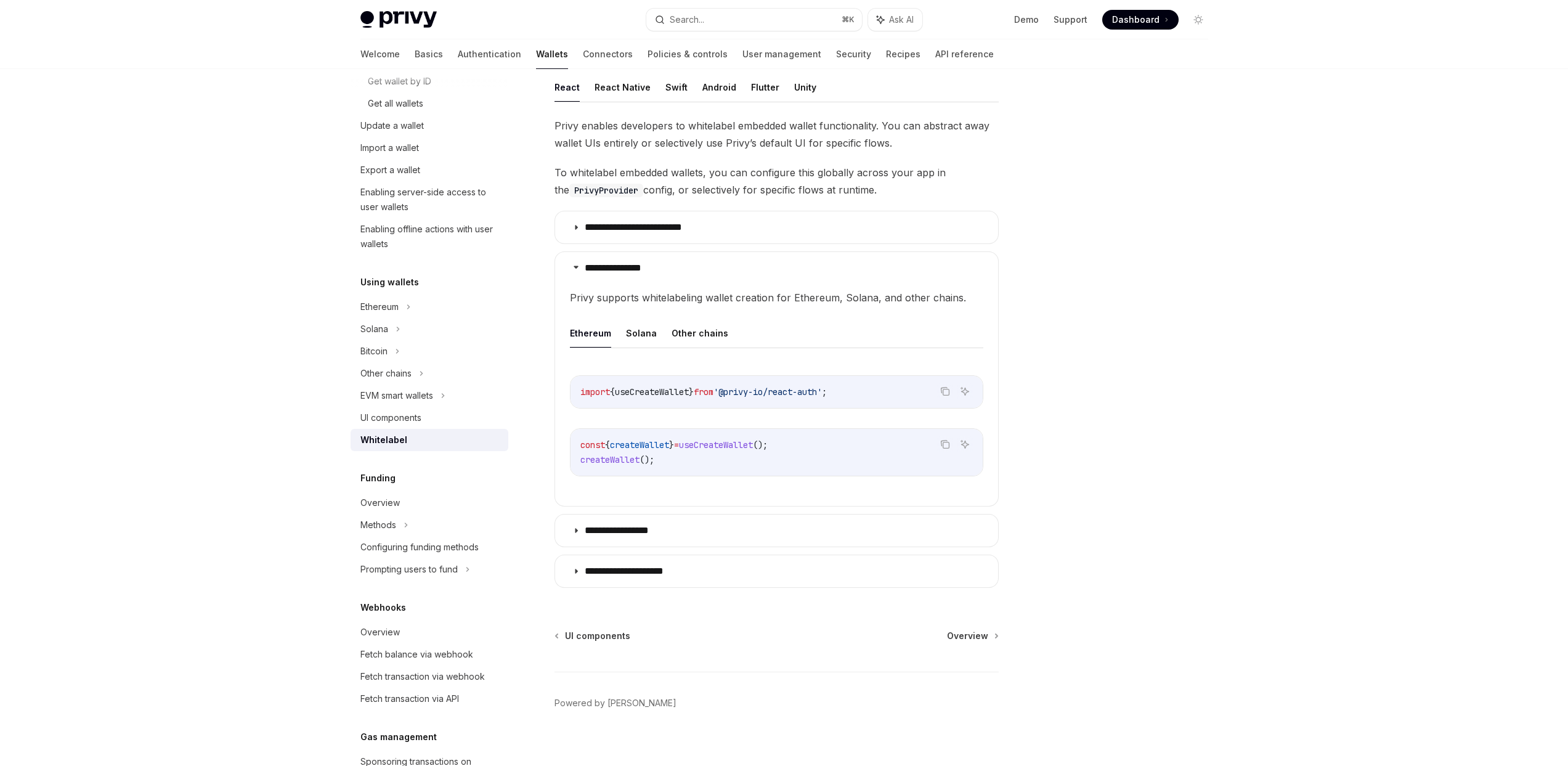
scroll to position [228, 0]
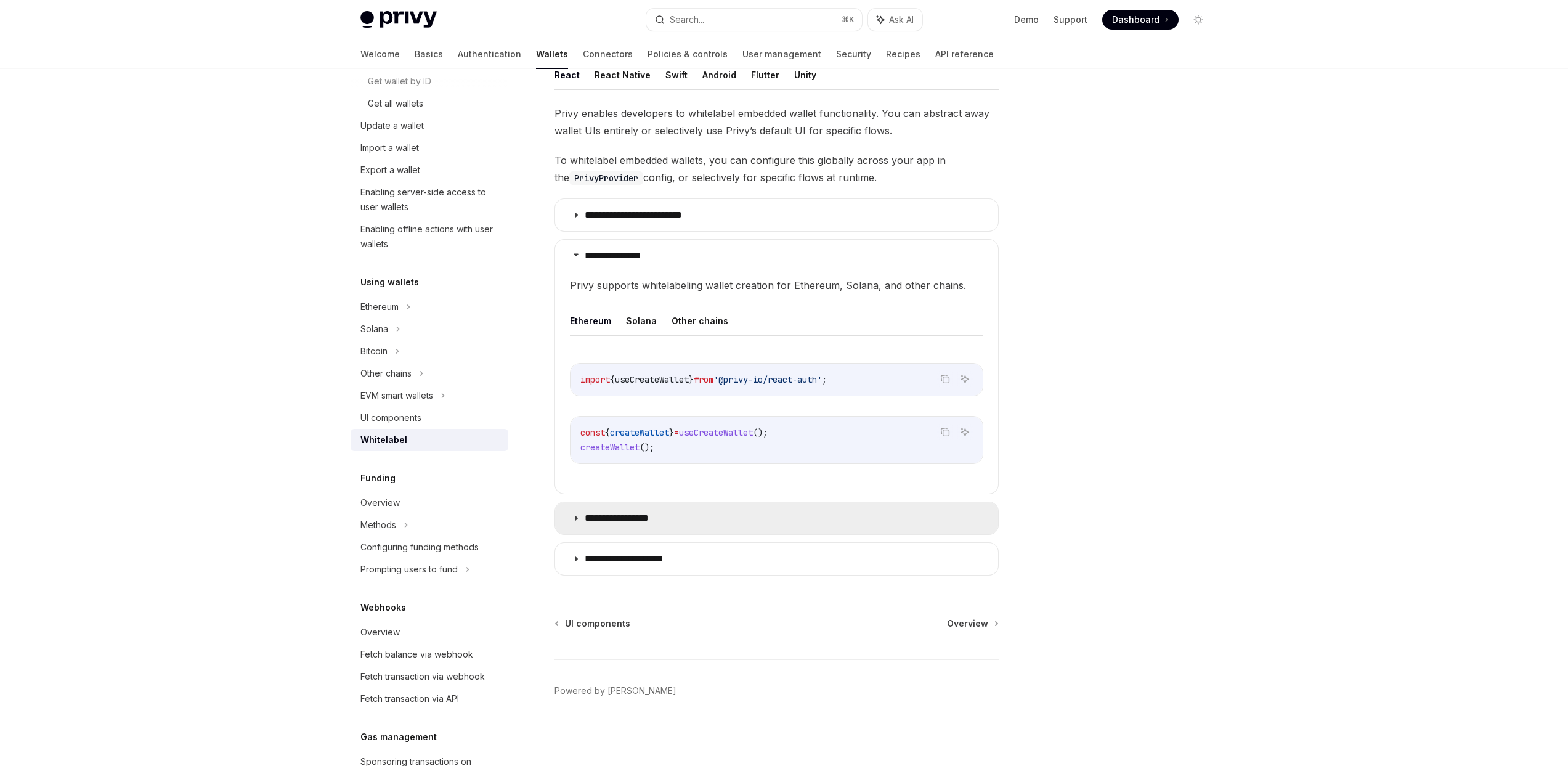
click at [656, 522] on p "**********" at bounding box center [628, 518] width 88 height 12
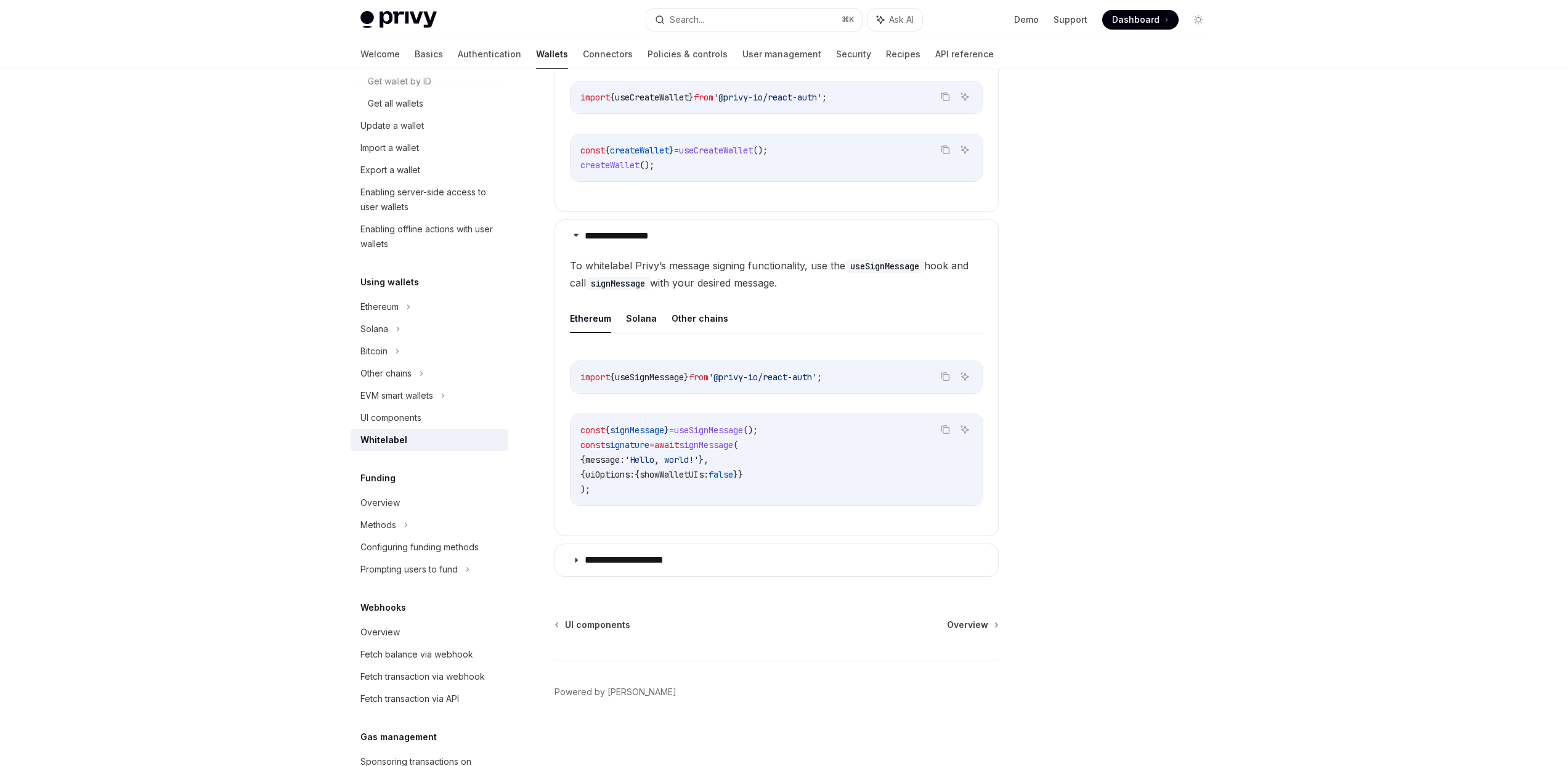
scroll to position [511, 0]
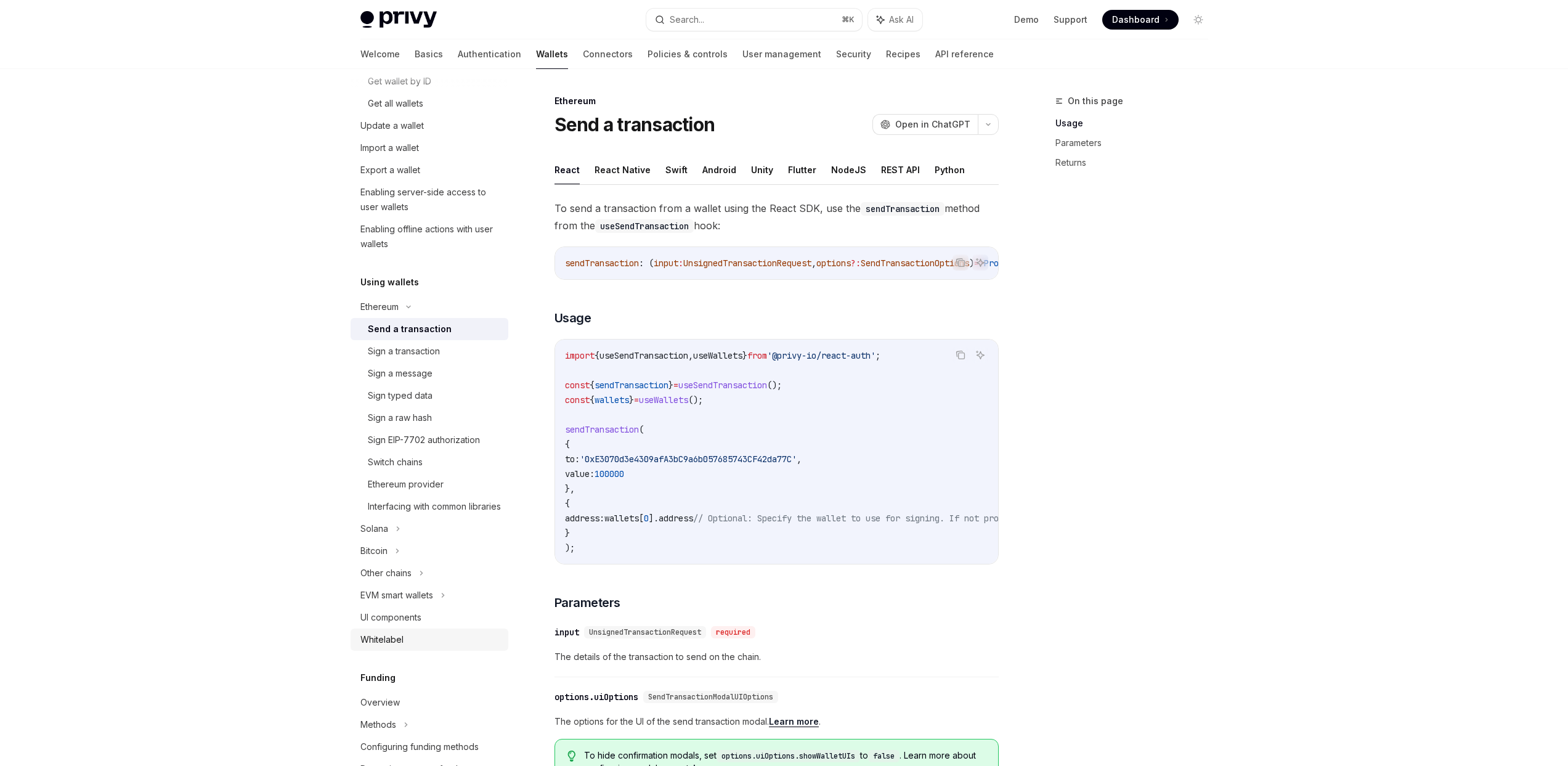
click at [389, 647] on div "Whitelabel" at bounding box center [382, 640] width 43 height 15
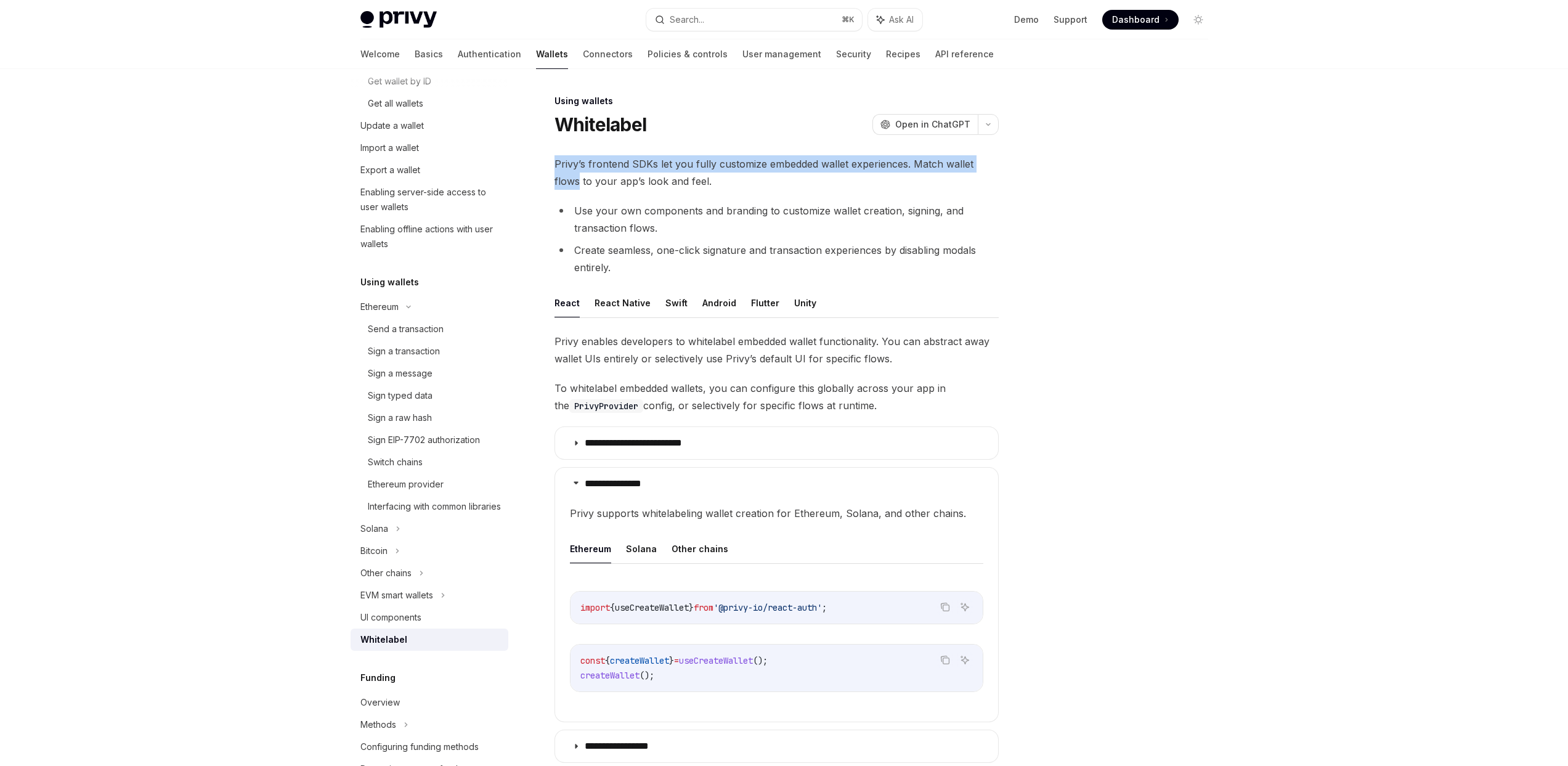
drag, startPoint x: 553, startPoint y: 162, endPoint x: 1003, endPoint y: 166, distance: 450.0
click at [1003, 166] on div "**********" at bounding box center [784, 531] width 868 height 925
drag, startPoint x: 551, startPoint y: 178, endPoint x: 758, endPoint y: 177, distance: 207.0
click at [758, 177] on div "**********" at bounding box center [661, 544] width 680 height 901
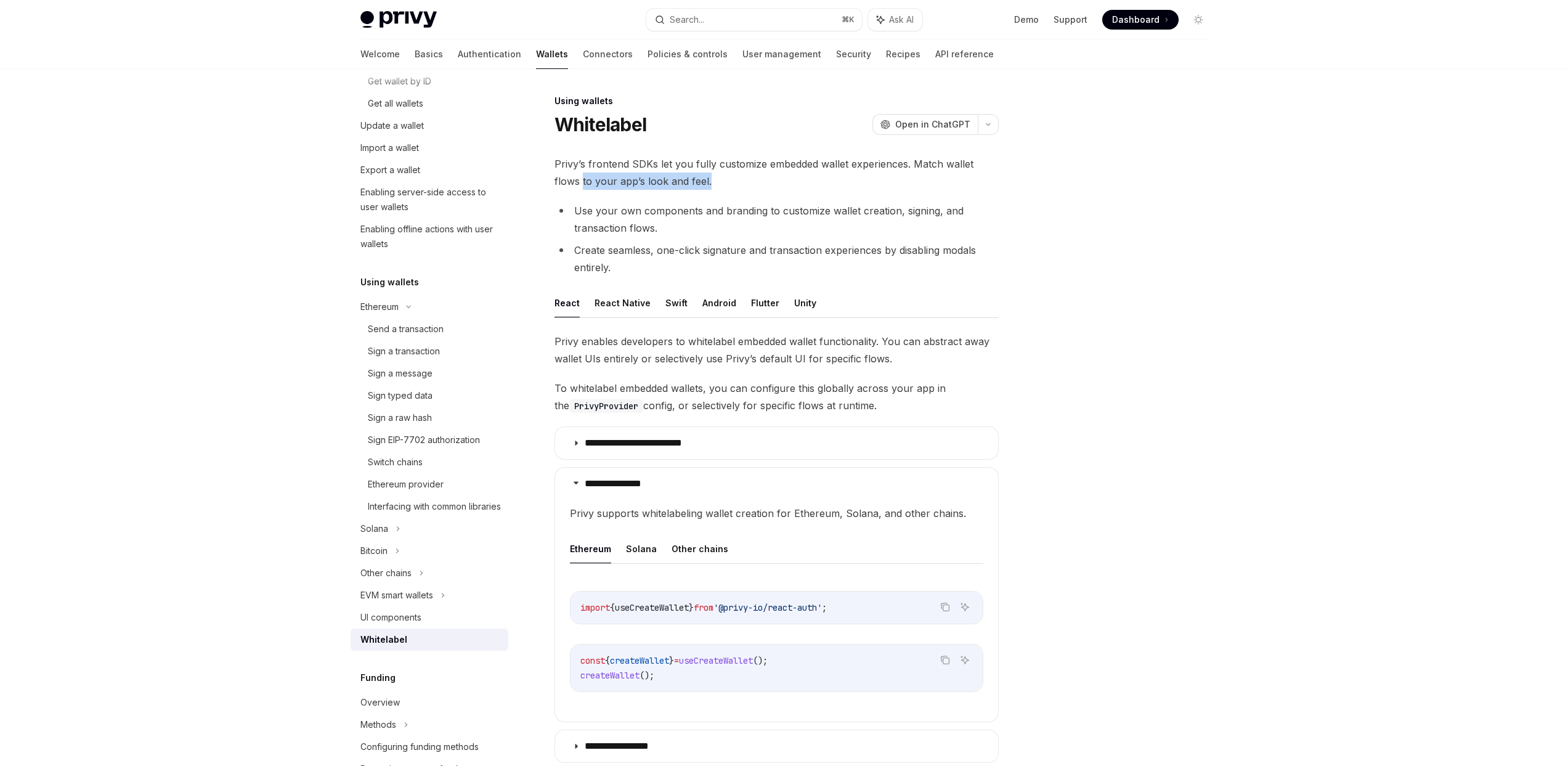
click at [758, 177] on span "Privy’s frontend SDKs let you fully customize embedded wallet experiences. Matc…" at bounding box center [777, 172] width 444 height 34
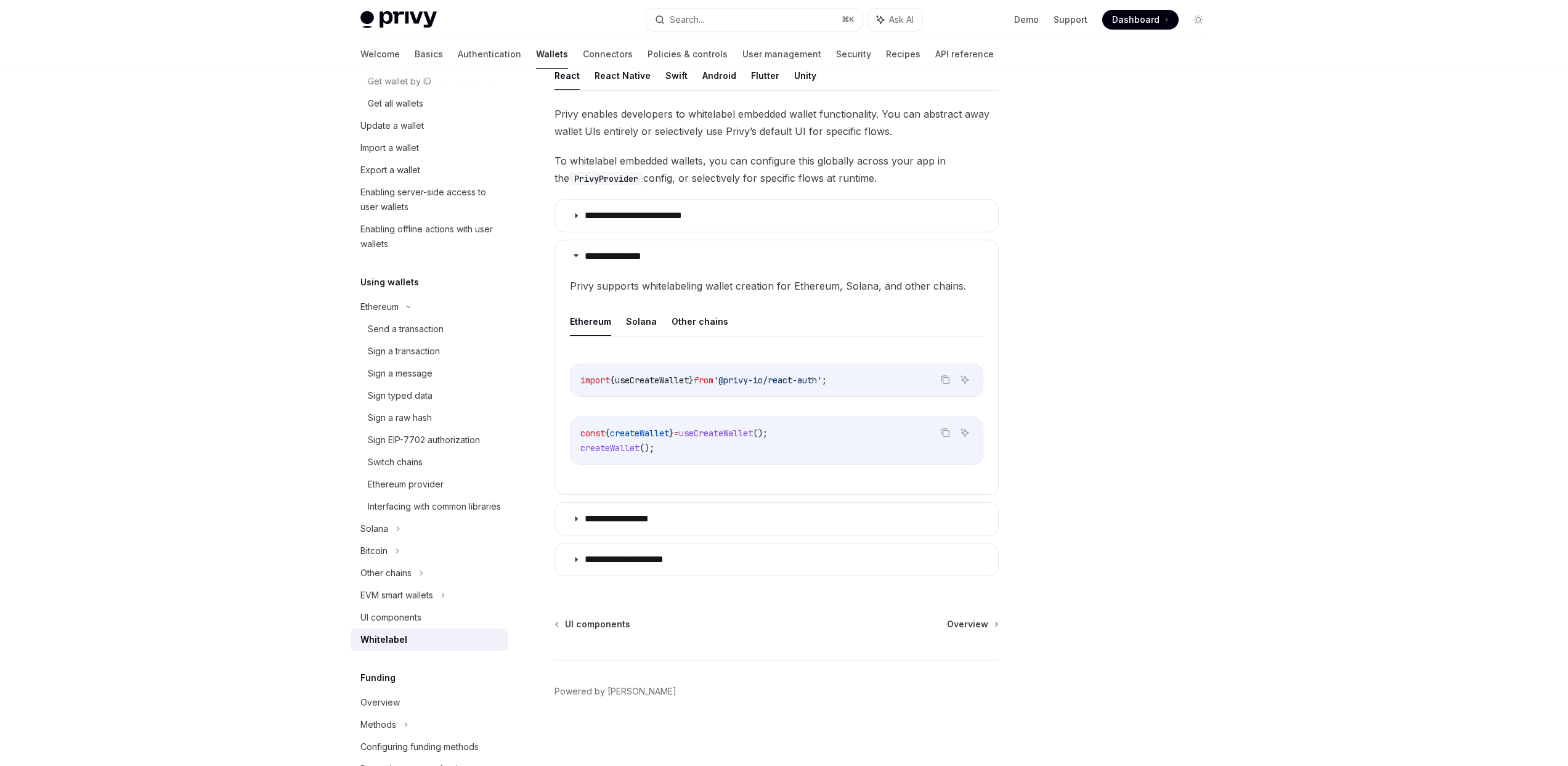
scroll to position [228, 0]
click at [626, 519] on p "**********" at bounding box center [628, 518] width 88 height 12
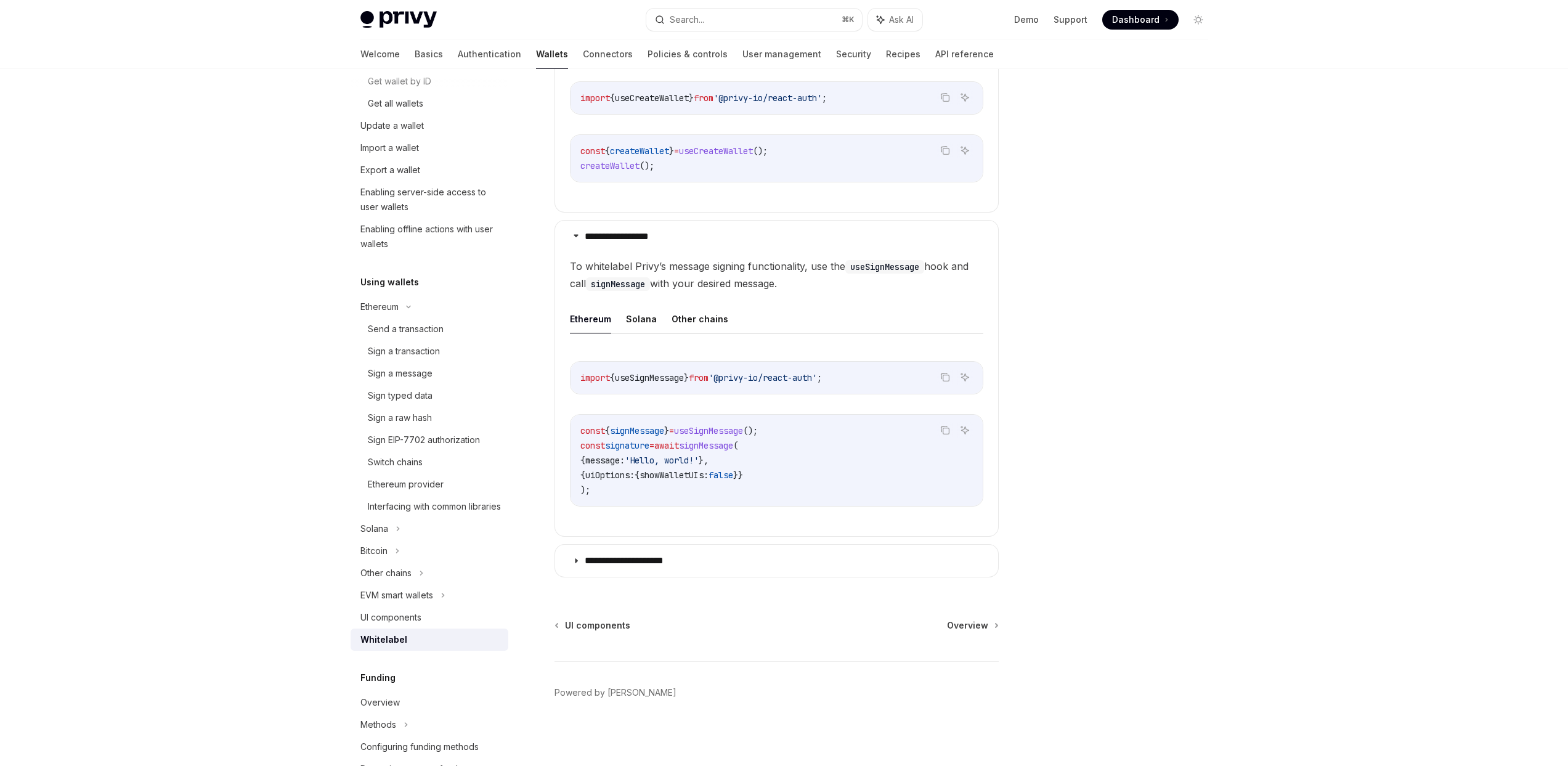
scroll to position [511, 0]
click at [677, 553] on p "**********" at bounding box center [636, 559] width 102 height 12
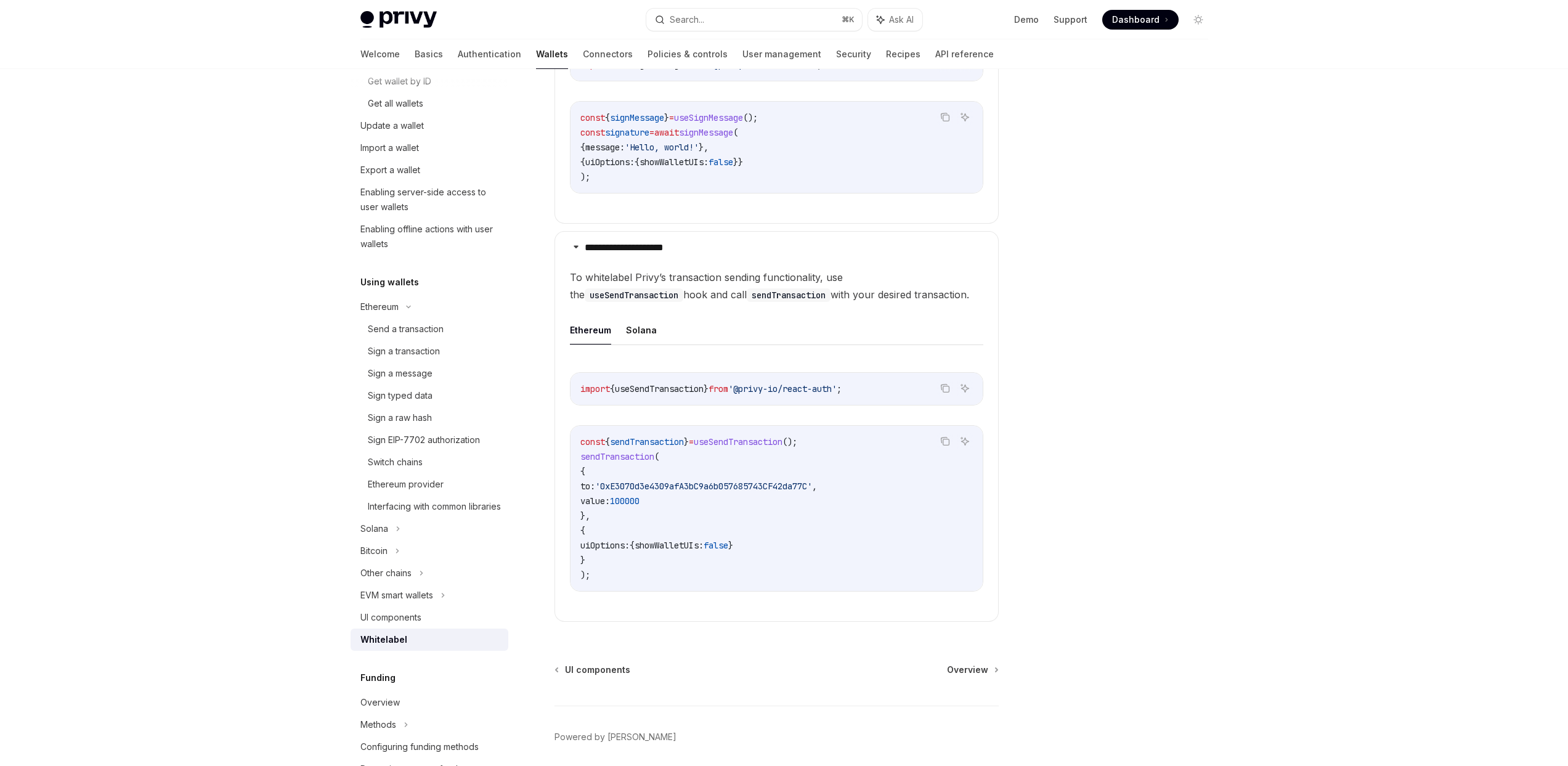
scroll to position [761, 0]
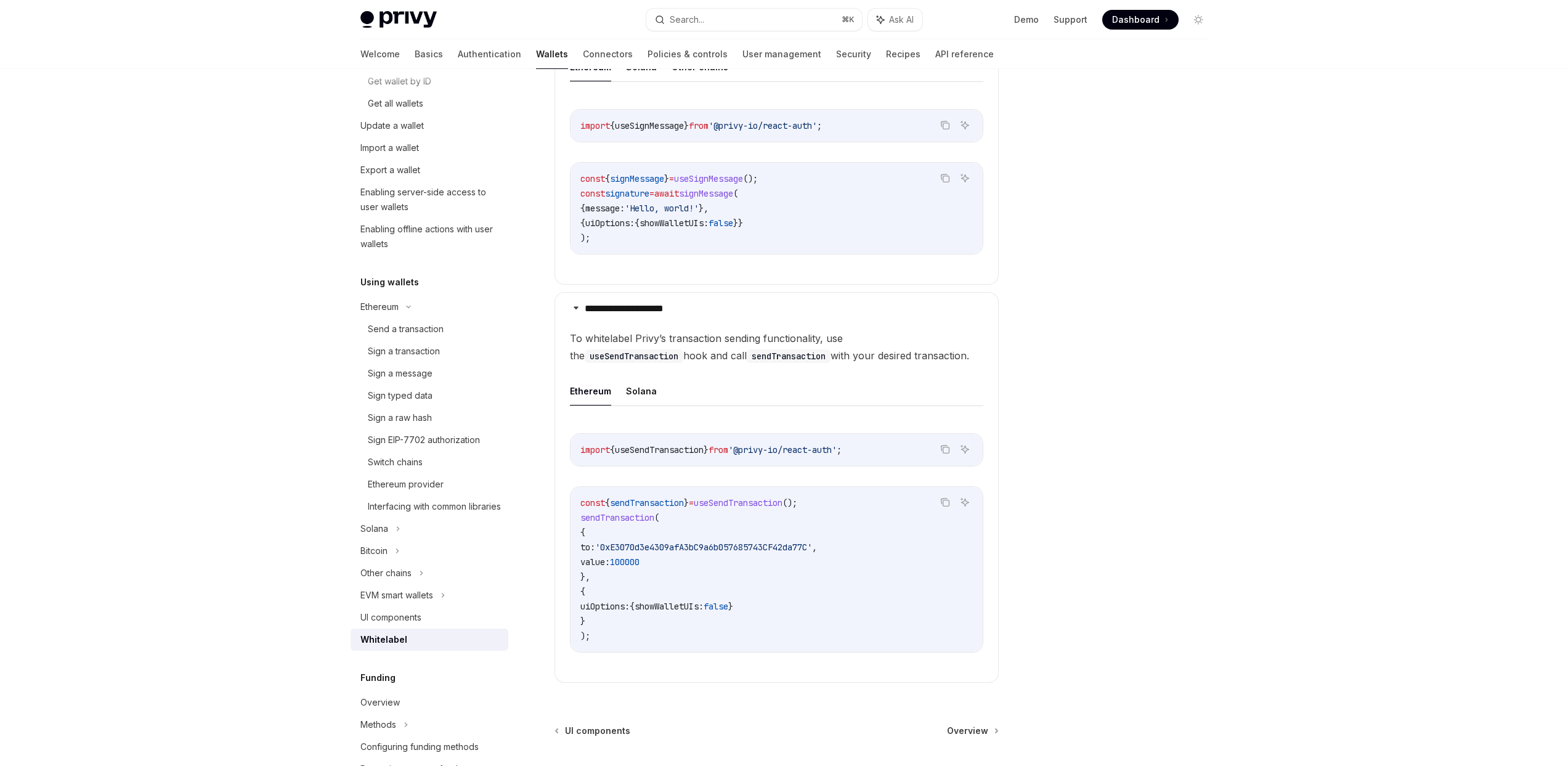
type textarea "*"
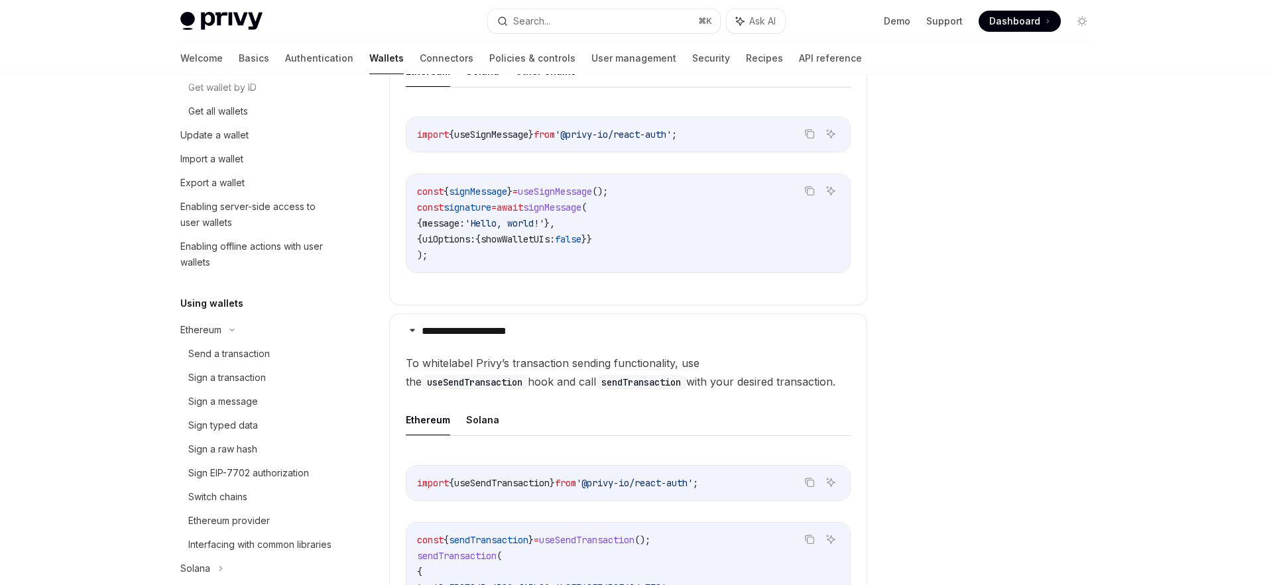
scroll to position [238, 0]
